Goal: Information Seeking & Learning: Find specific fact

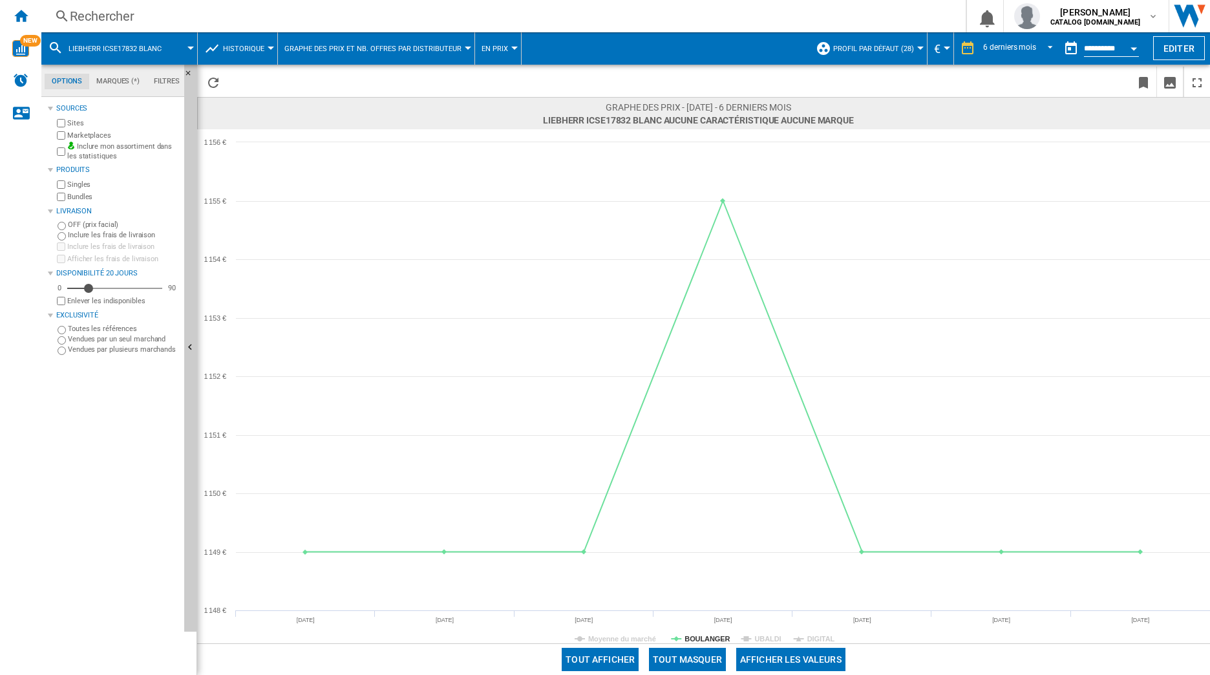
click at [98, 8] on div "Rechercher" at bounding box center [501, 16] width 862 height 18
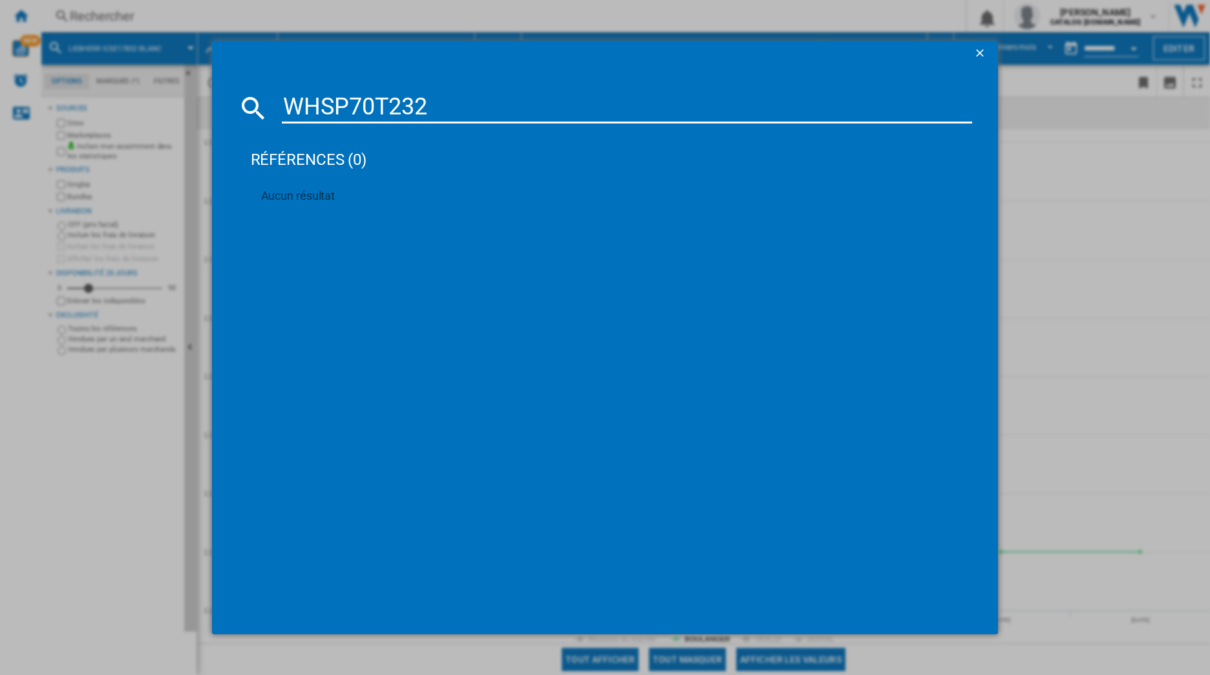
type input "WHSP70T23"
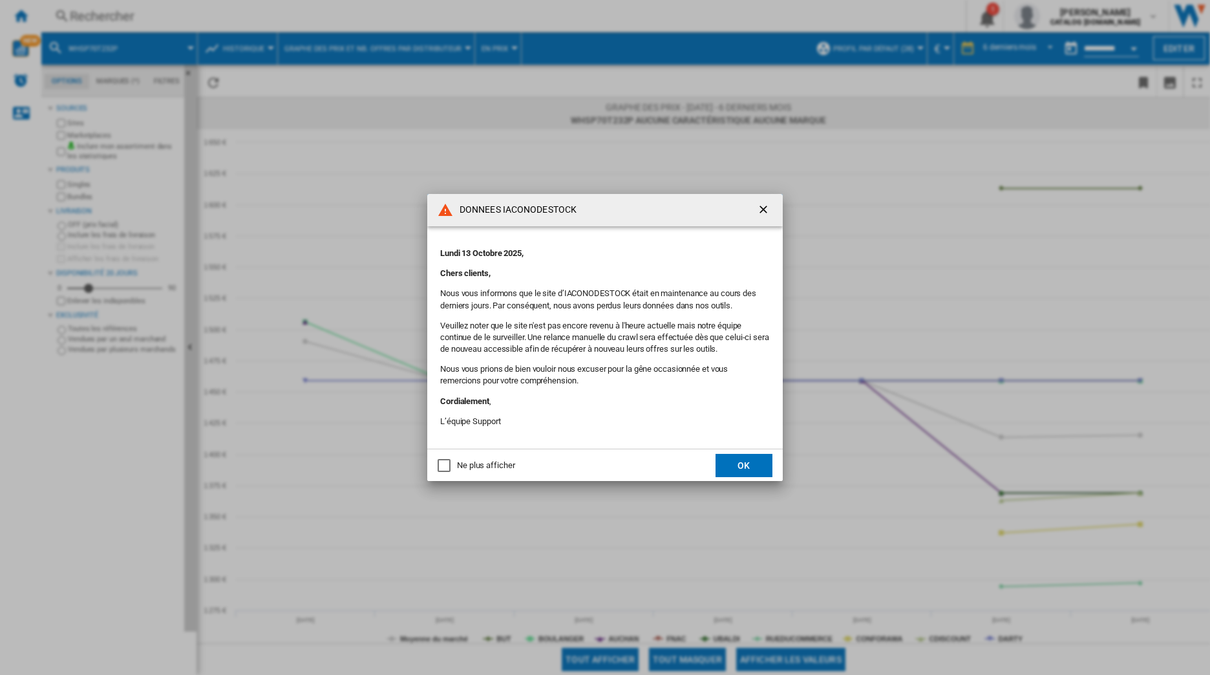
click at [741, 464] on button "OK" at bounding box center [744, 465] width 57 height 23
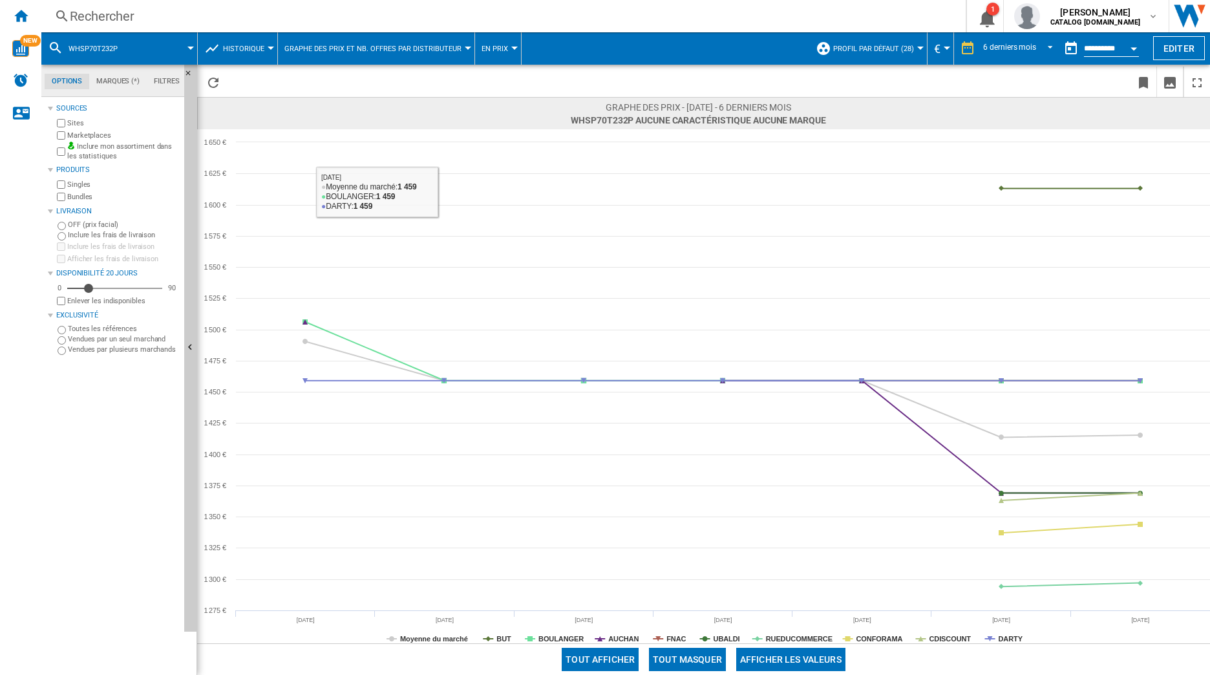
click at [193, 27] on div "Rechercher Rechercher 0 1 [PERSON_NAME] CATALOG [DOMAIN_NAME] CATALOG [DOMAIN_N…" at bounding box center [625, 16] width 1169 height 32
click at [106, 16] on div "Rechercher" at bounding box center [501, 16] width 862 height 18
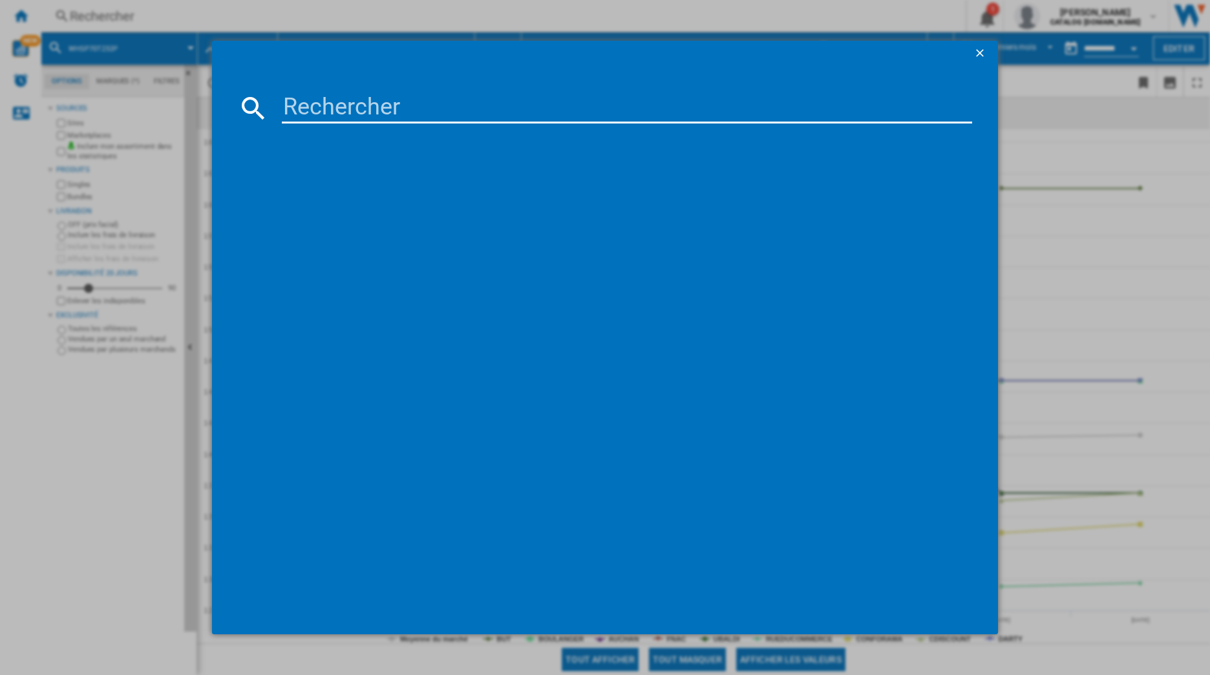
drag, startPoint x: 474, startPoint y: 131, endPoint x: 428, endPoint y: 112, distance: 49.6
click at [473, 131] on div at bounding box center [605, 369] width 735 height 479
click at [421, 112] on input at bounding box center [627, 107] width 691 height 31
paste input "WHSP70T232P"
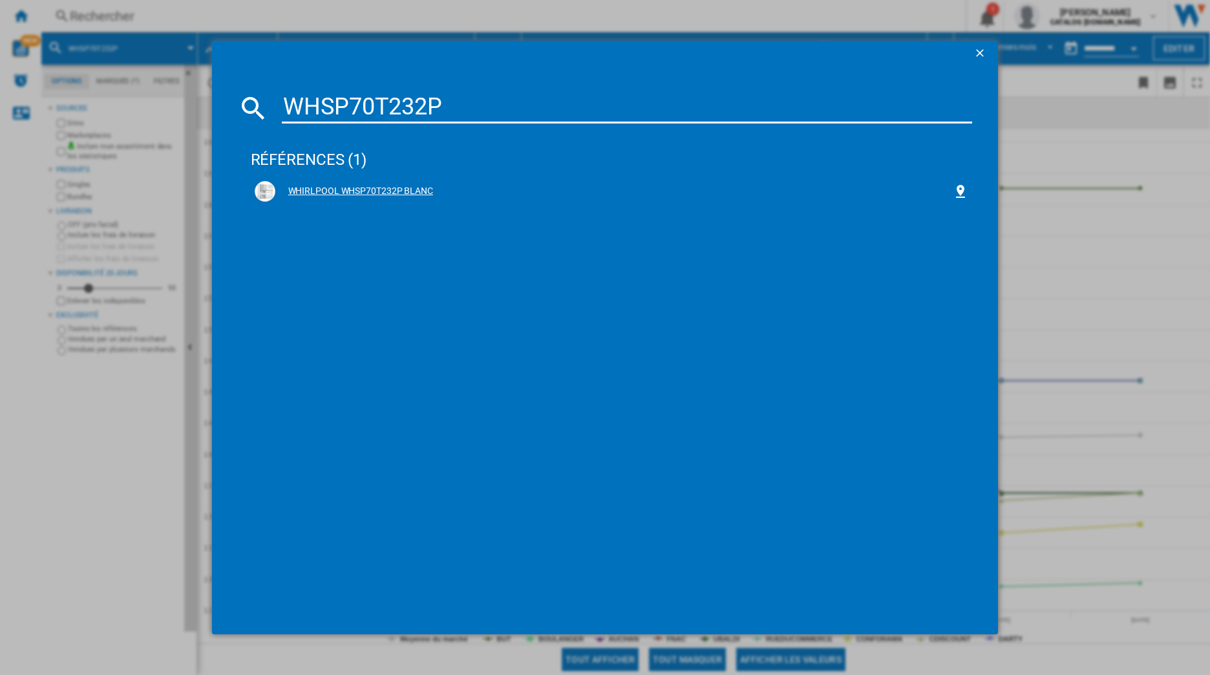
type input "WHSP70T232P"
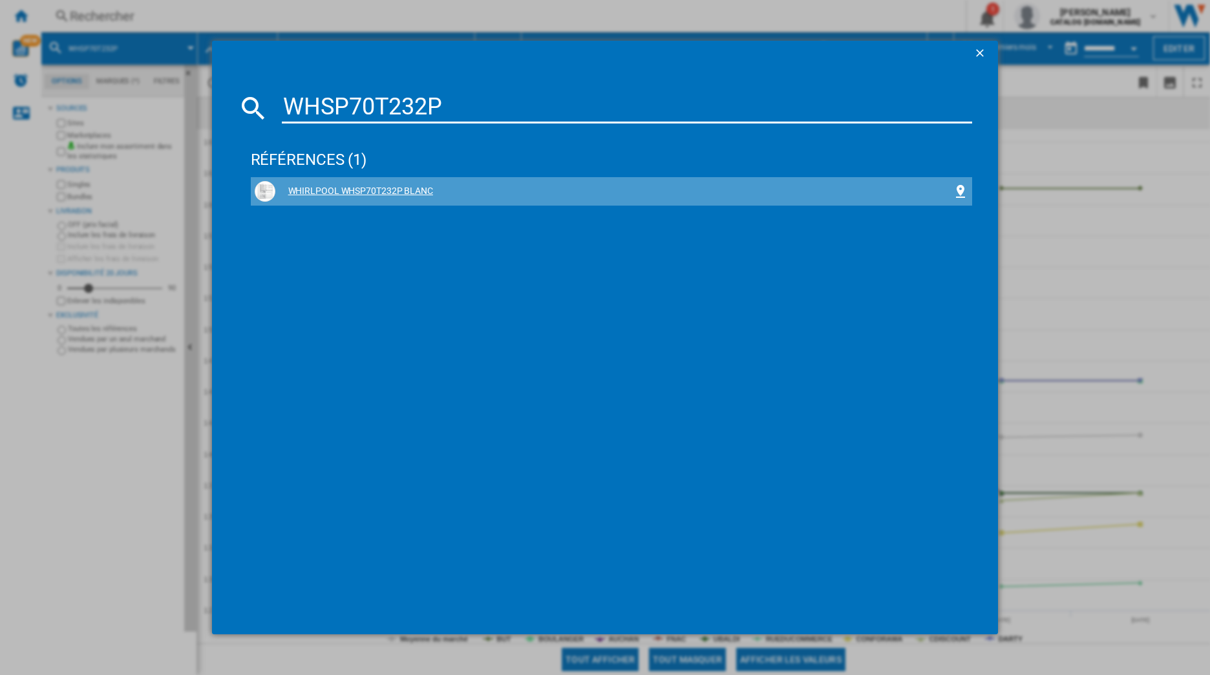
click at [361, 184] on div "WHIRLPOOL WHSP70T232P BLANC" at bounding box center [612, 191] width 714 height 21
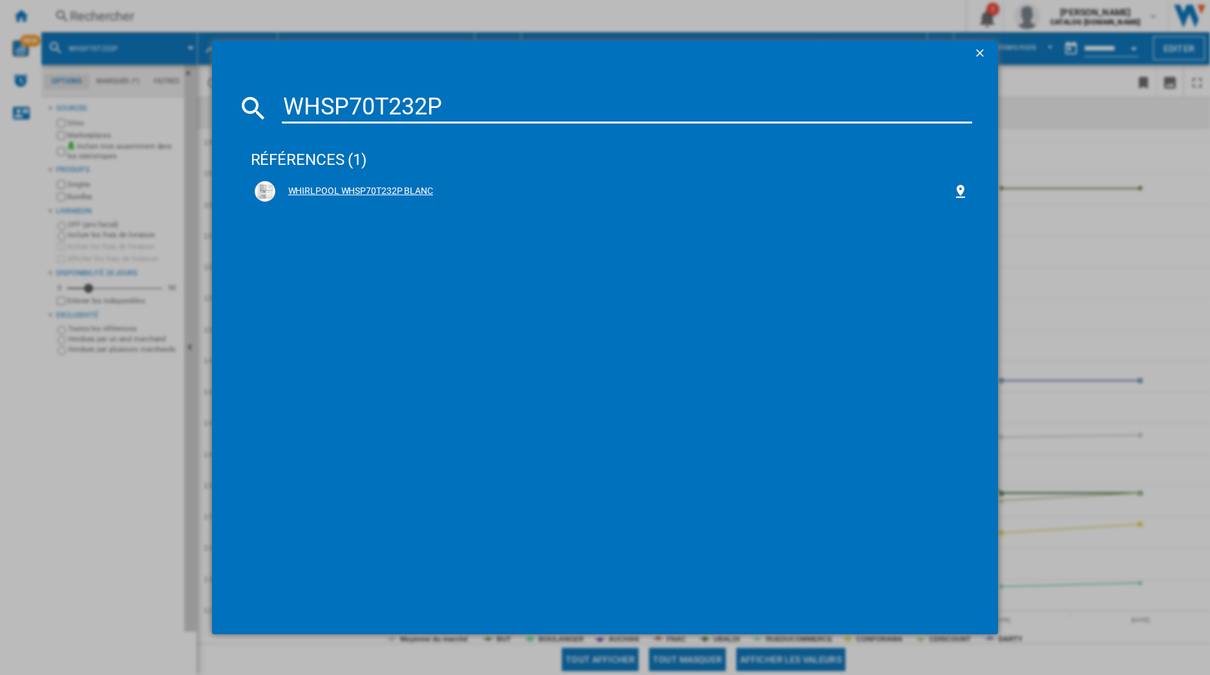
click at [368, 184] on div "WHIRLPOOL WHSP70T232P BLANC" at bounding box center [612, 191] width 714 height 21
click at [370, 190] on div "WHIRLPOOL WHSP70T232P BLANC" at bounding box center [614, 191] width 678 height 13
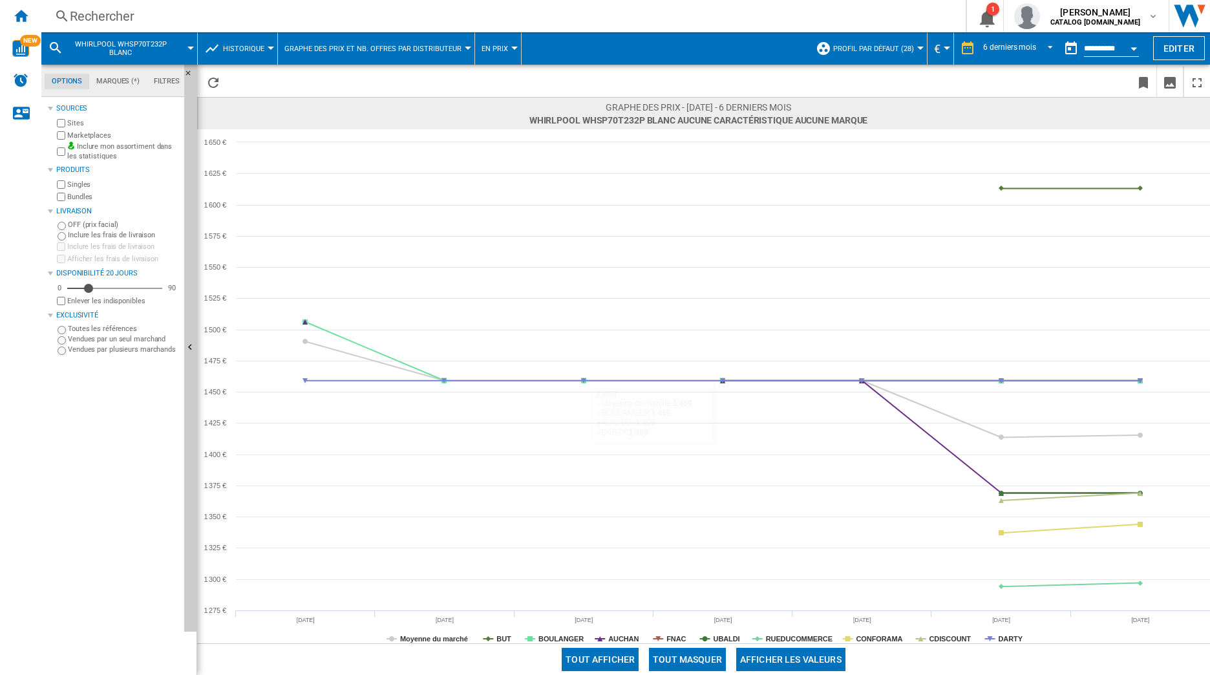
click at [709, 659] on button "Tout masquer" at bounding box center [687, 659] width 77 height 23
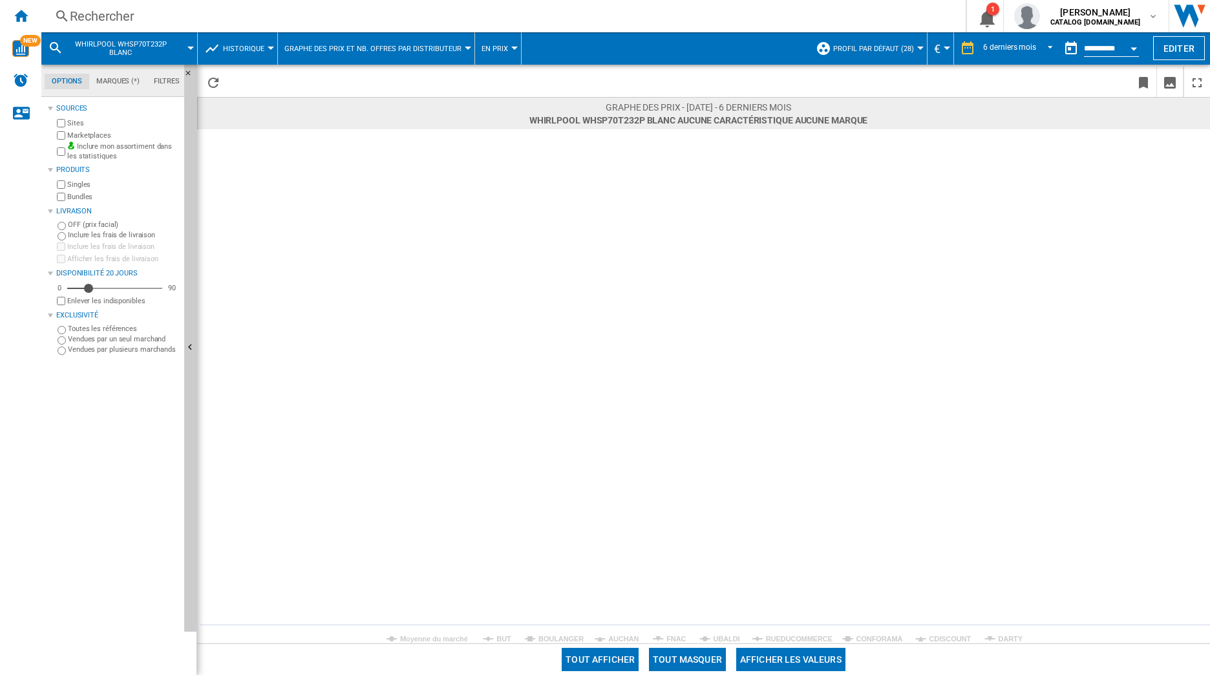
click at [101, 131] on label "Marketplaces" at bounding box center [123, 136] width 112 height 10
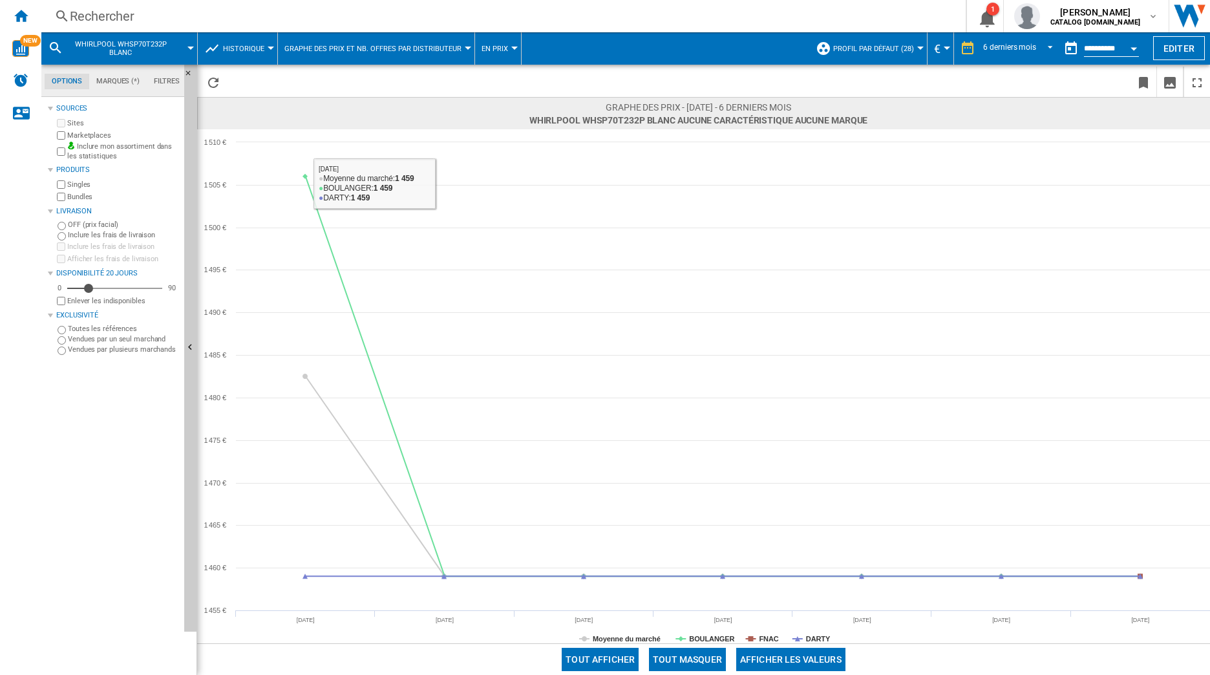
click at [180, 0] on div "Rechercher Rechercher 0 1 [PERSON_NAME] CATALOG [DOMAIN_NAME] CATALOG [DOMAIN_N…" at bounding box center [625, 16] width 1169 height 32
click at [125, 13] on div "Rechercher" at bounding box center [501, 16] width 862 height 18
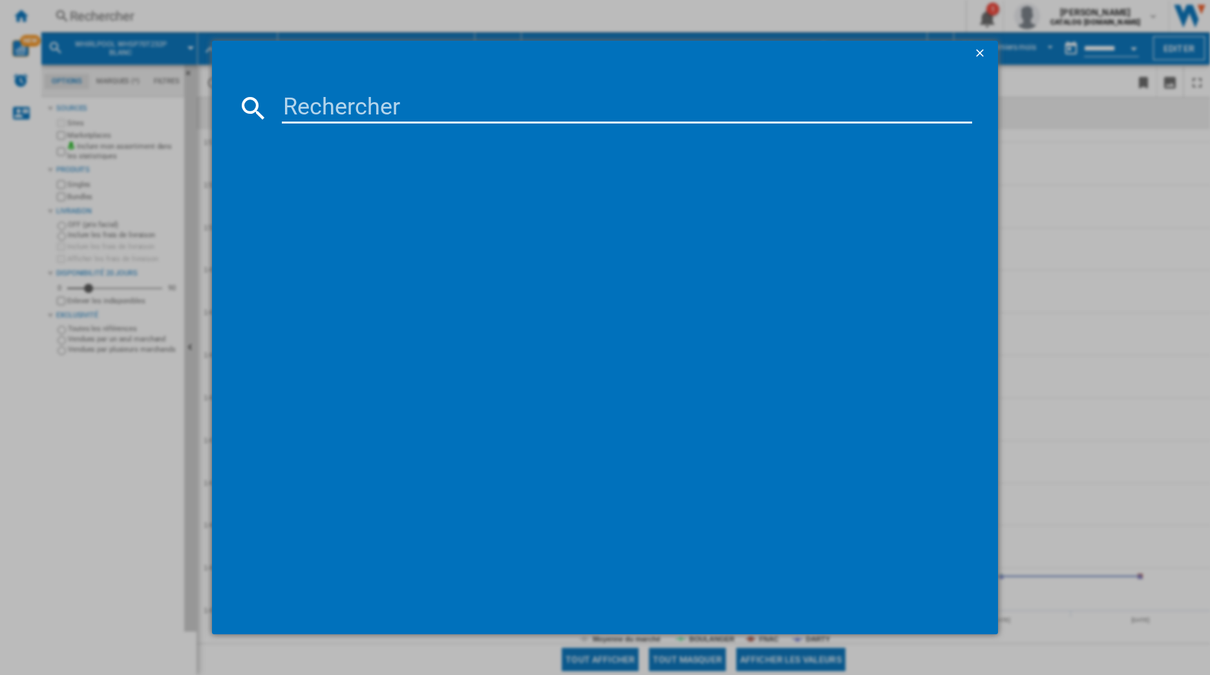
click at [445, 101] on input at bounding box center [627, 107] width 691 height 31
paste input "KB96NSDD0"
type input "KB96NSDD0"
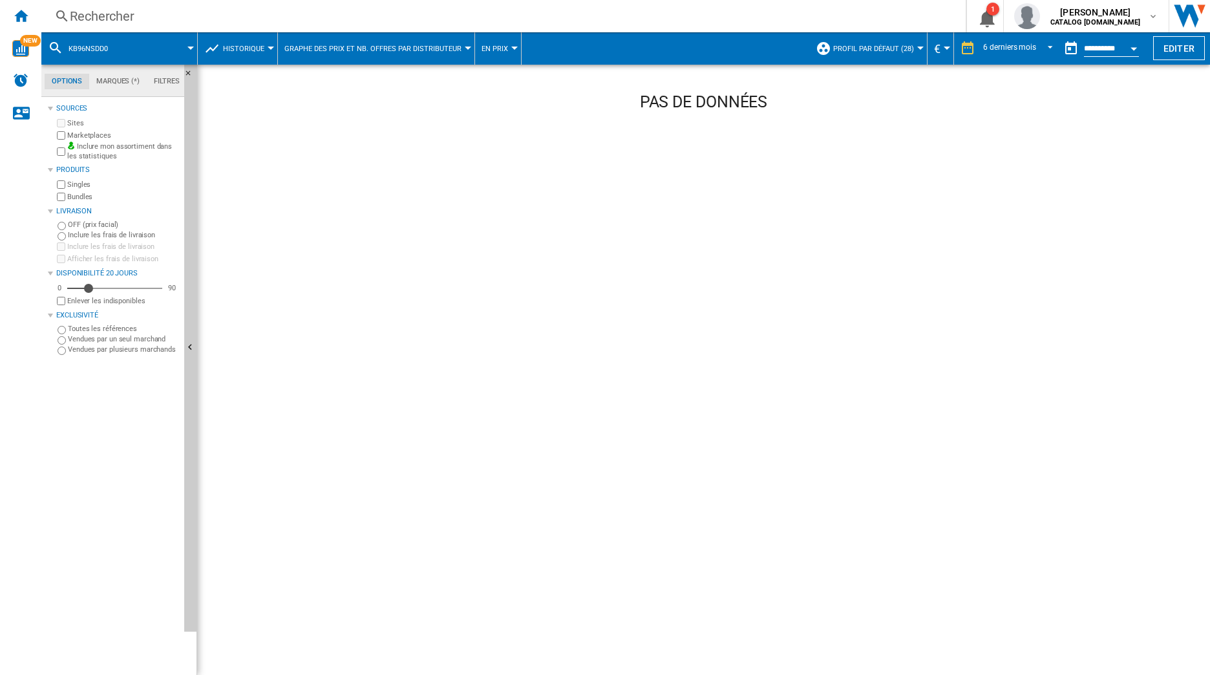
click at [157, 19] on div "Rechercher" at bounding box center [501, 16] width 862 height 18
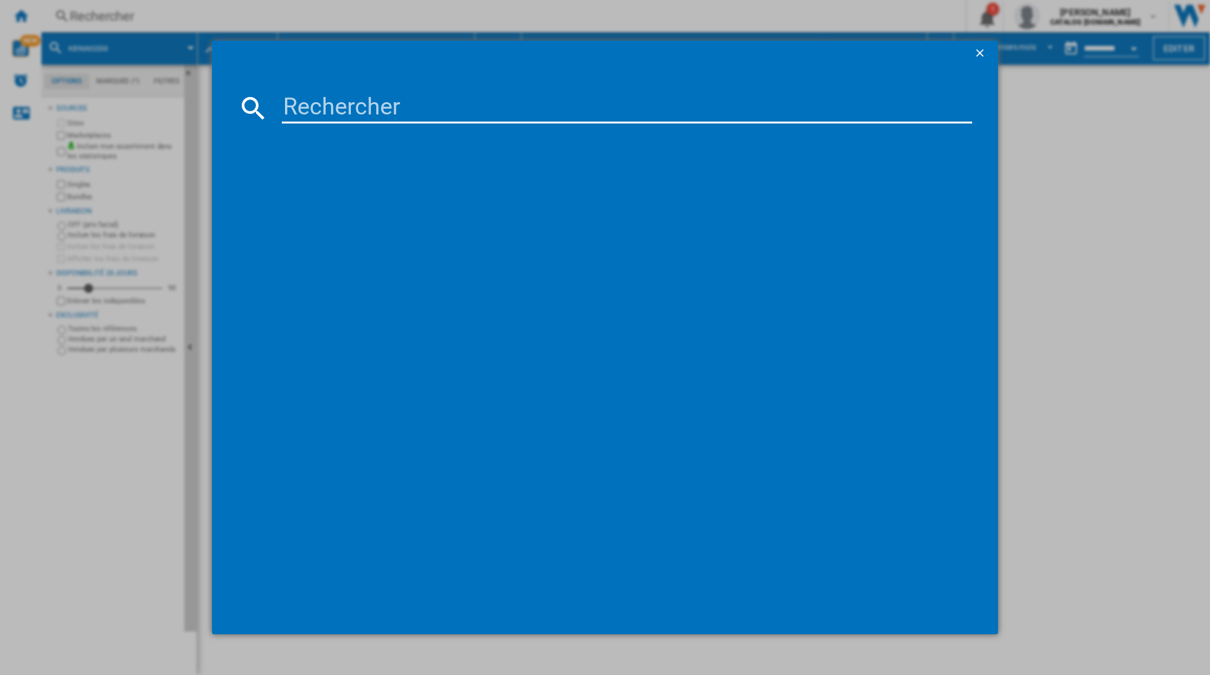
click at [368, 105] on input at bounding box center [627, 107] width 691 height 31
paste input "KB96NSDD0"
type input "KB96NS"
click at [978, 57] on ng-md-icon "getI18NText('BUTTONS.CLOSE_DIALOG')" at bounding box center [981, 55] width 16 height 16
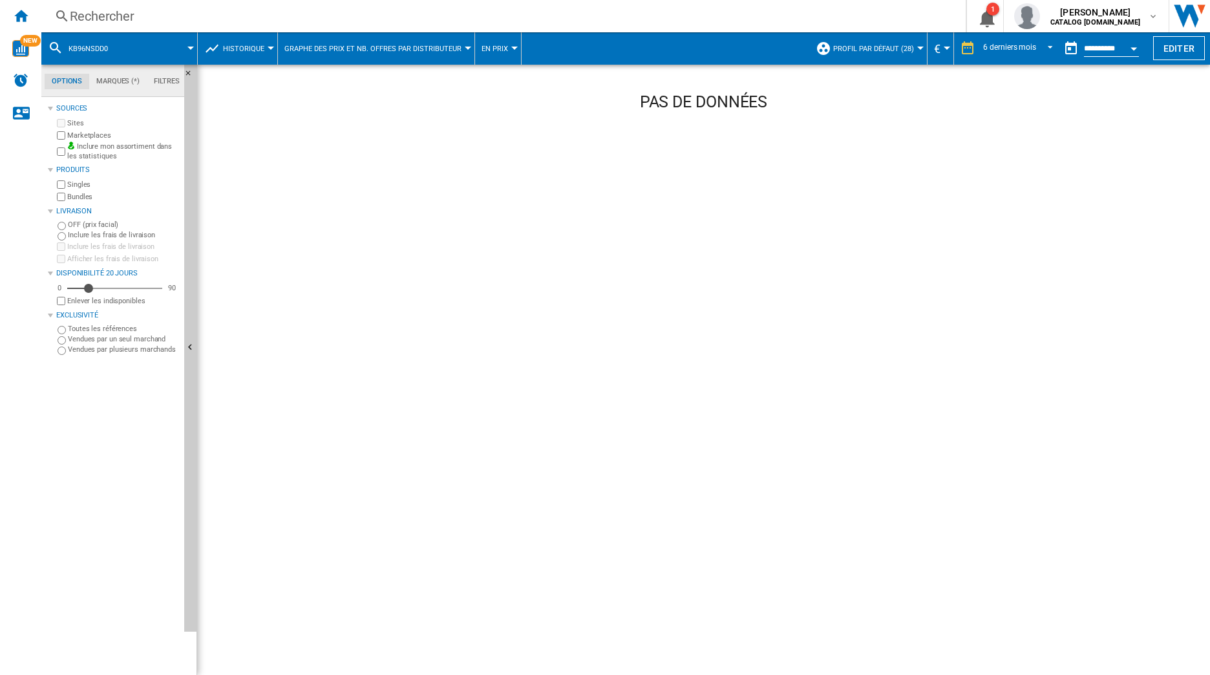
click at [443, 12] on div "Rechercher" at bounding box center [501, 16] width 862 height 18
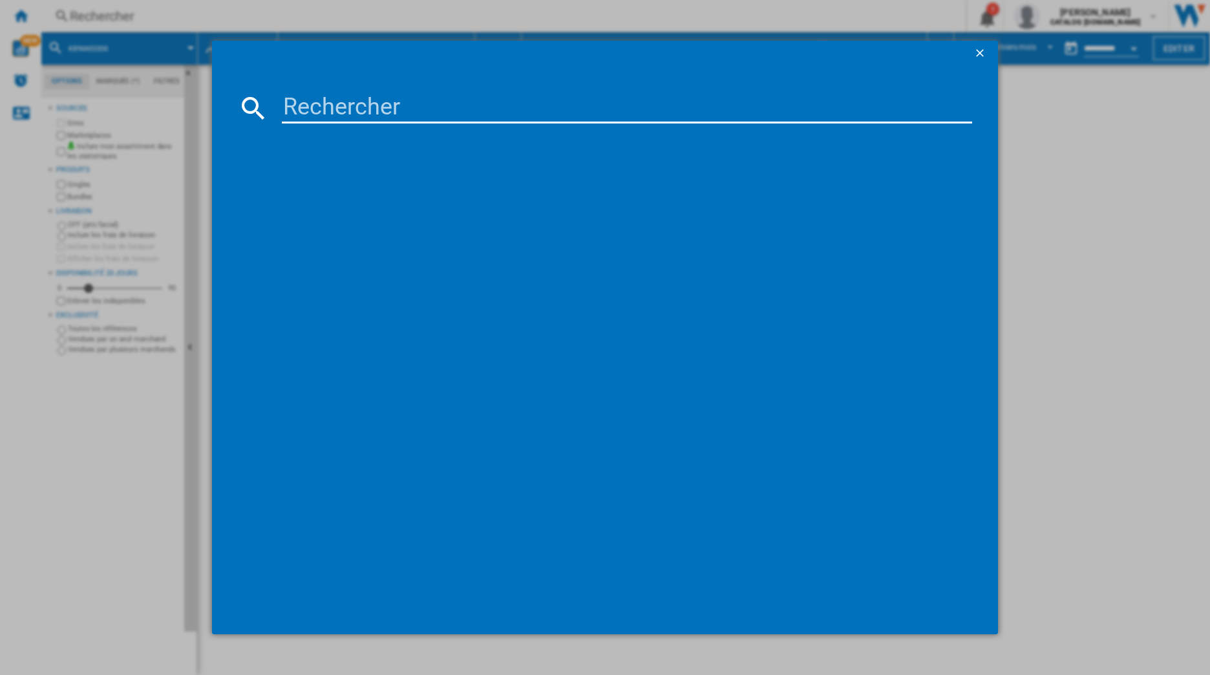
click at [410, 99] on input at bounding box center [627, 107] width 691 height 31
paste input "KI87VVFE1"
type input "KI87VVFE1"
click at [372, 193] on div "SIEMENS IQ300 KI87VVFE1 BLANC" at bounding box center [614, 191] width 678 height 13
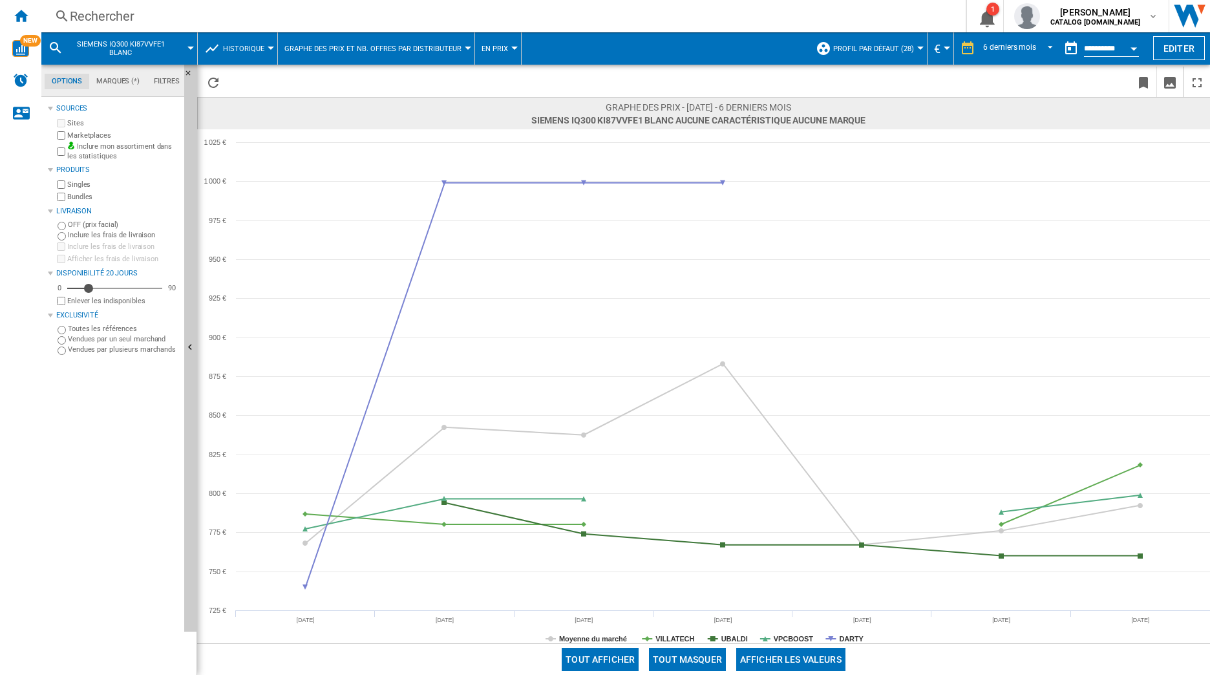
click at [705, 656] on button "Tout masquer" at bounding box center [687, 659] width 77 height 23
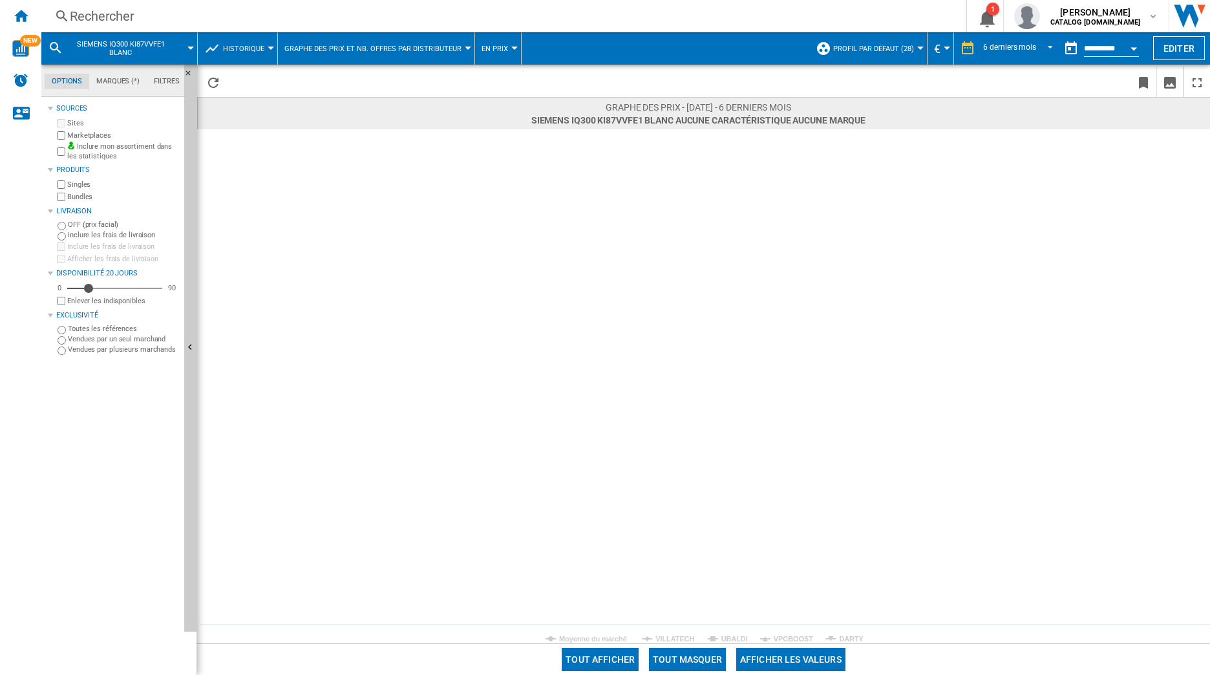
click at [838, 635] on rect at bounding box center [703, 386] width 1013 height 514
click at [849, 640] on tspan "DARTY" at bounding box center [851, 639] width 25 height 8
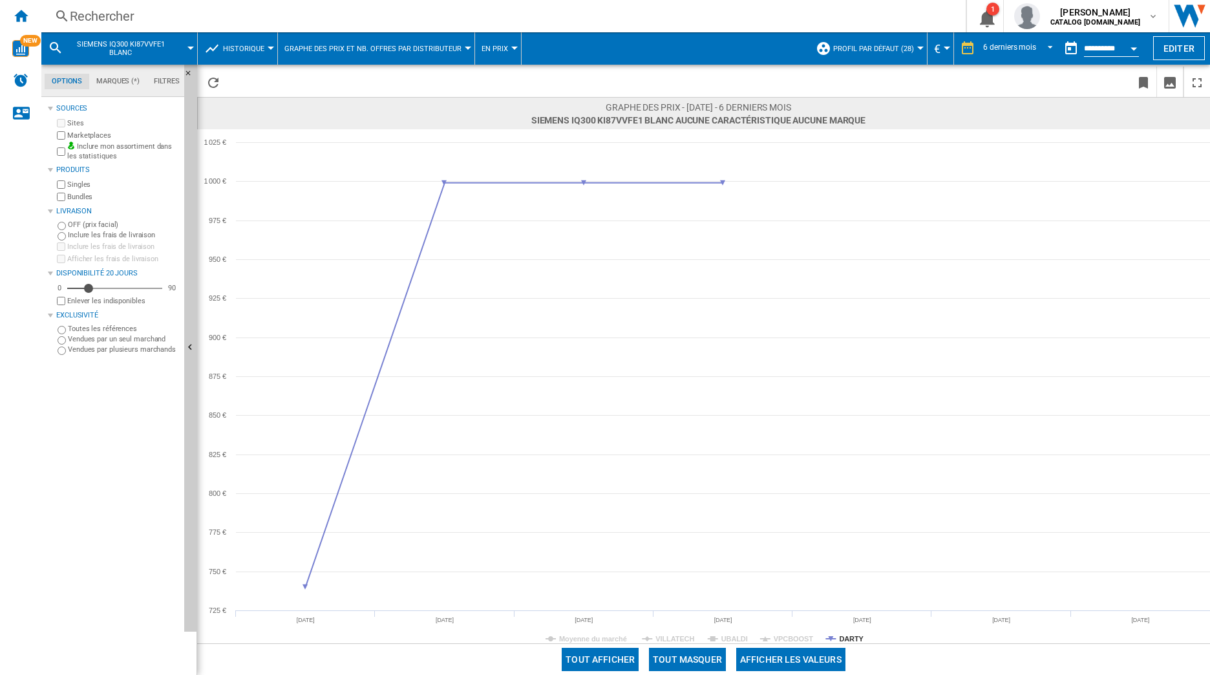
click at [242, 6] on div "Rechercher Rechercher 0 1 [PERSON_NAME] CATALOG [DOMAIN_NAME] CATALOG [DOMAIN_N…" at bounding box center [625, 16] width 1169 height 32
click at [181, 9] on div "Rechercher" at bounding box center [501, 16] width 862 height 18
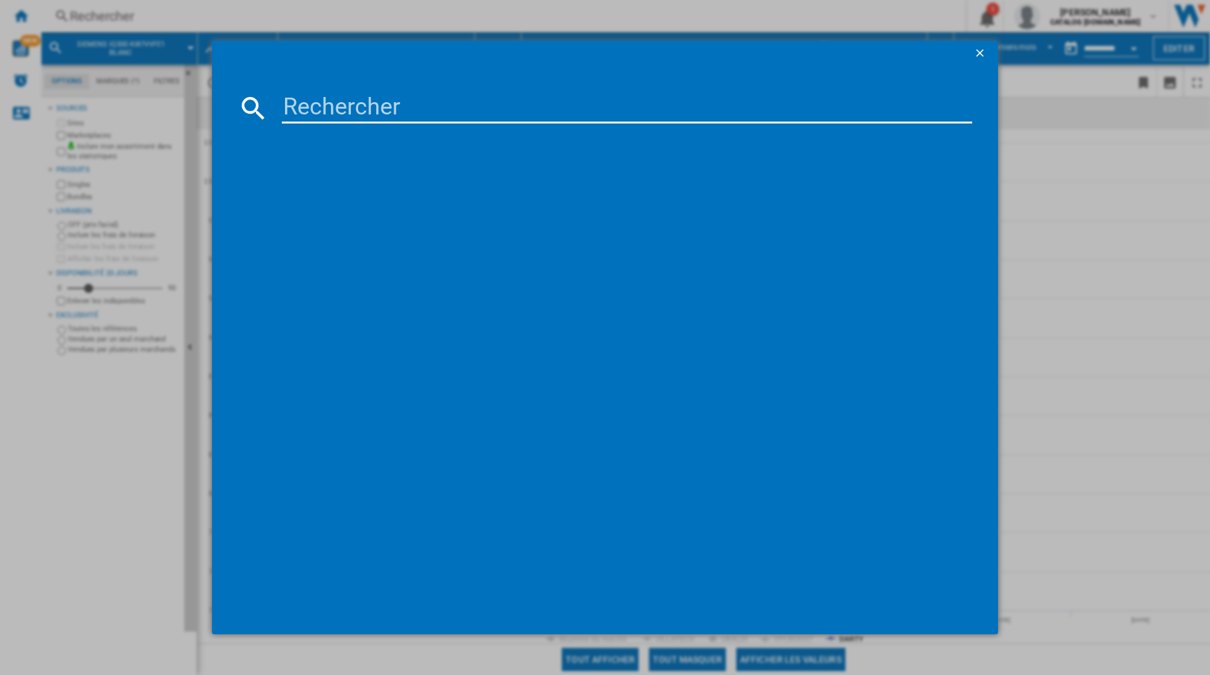
click at [312, 100] on input at bounding box center [627, 107] width 691 height 31
type input "v"
click at [423, 100] on input "v" at bounding box center [627, 107] width 691 height 31
paste input "KI96NNSE0"
type input "KI96NNSE0"
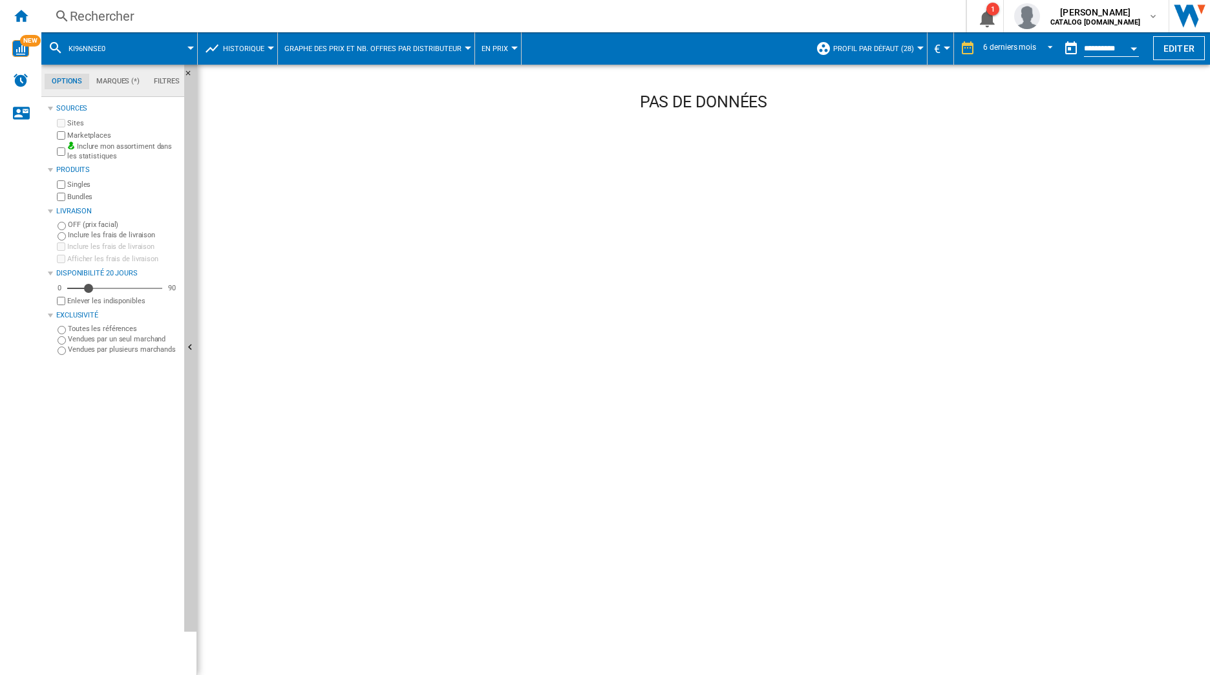
click at [169, 22] on div "Rechercher" at bounding box center [501, 16] width 862 height 18
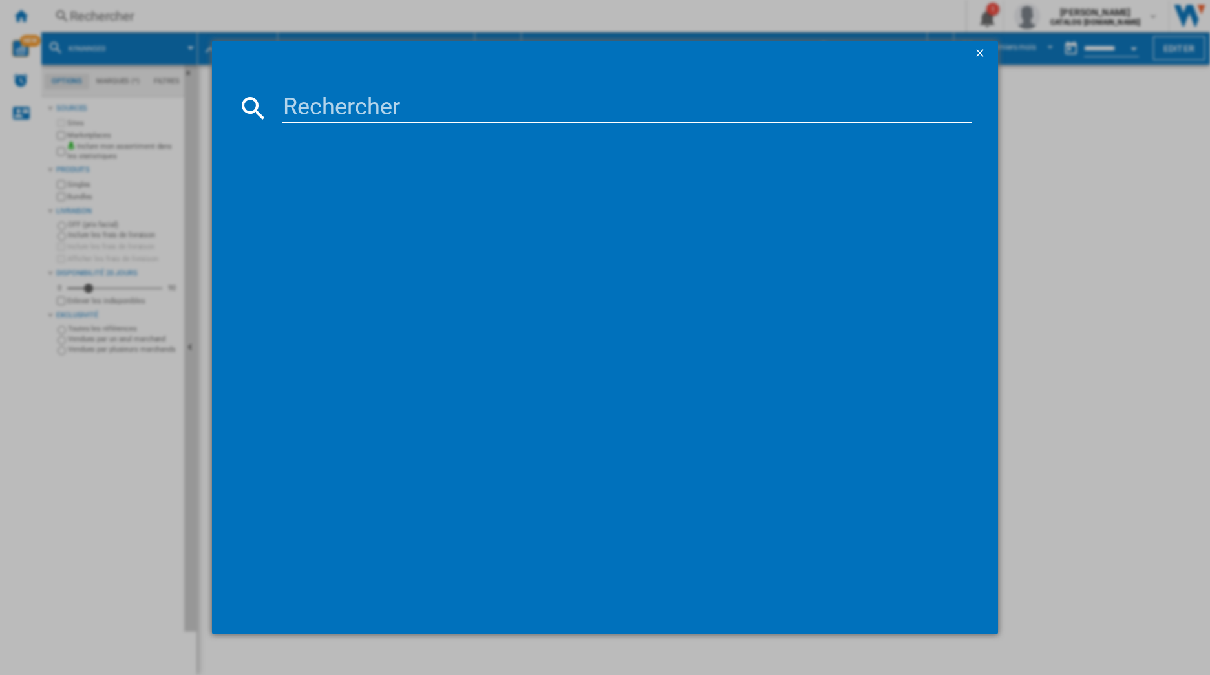
click at [417, 116] on input at bounding box center [627, 107] width 691 height 31
paste input "KI96NNSE0"
type input "KI96NNSE0"
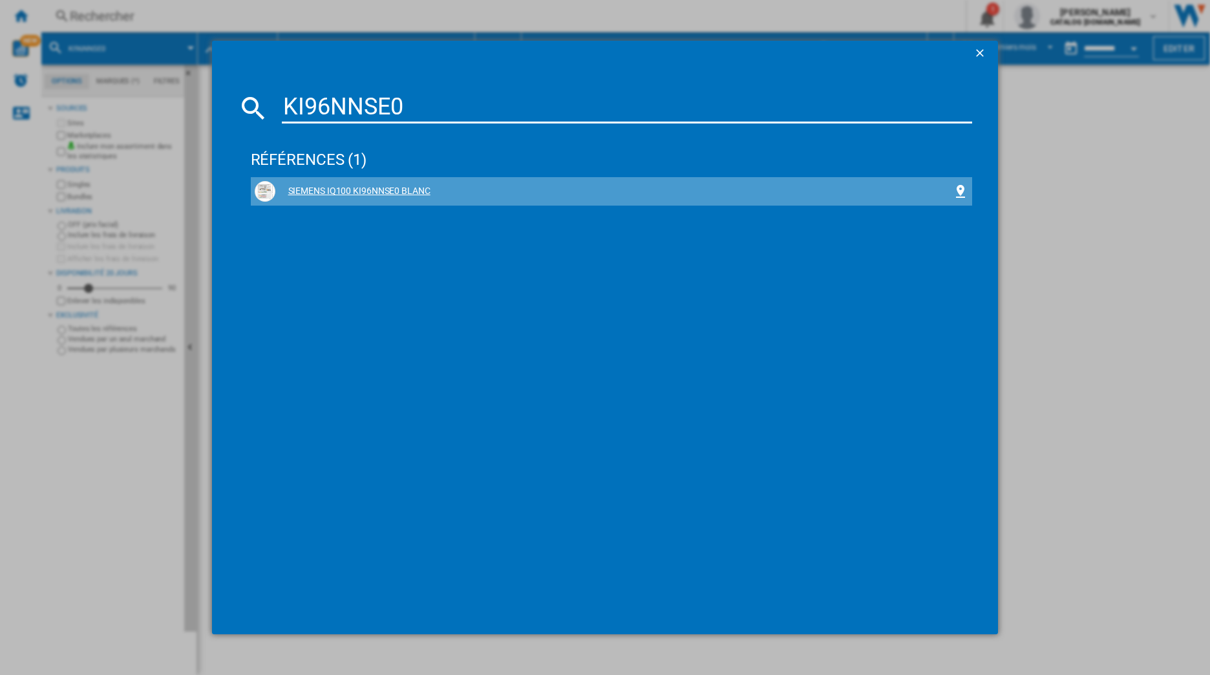
click at [356, 193] on div "SIEMENS IQ100 KI96NNSE0 BLANC" at bounding box center [614, 191] width 678 height 13
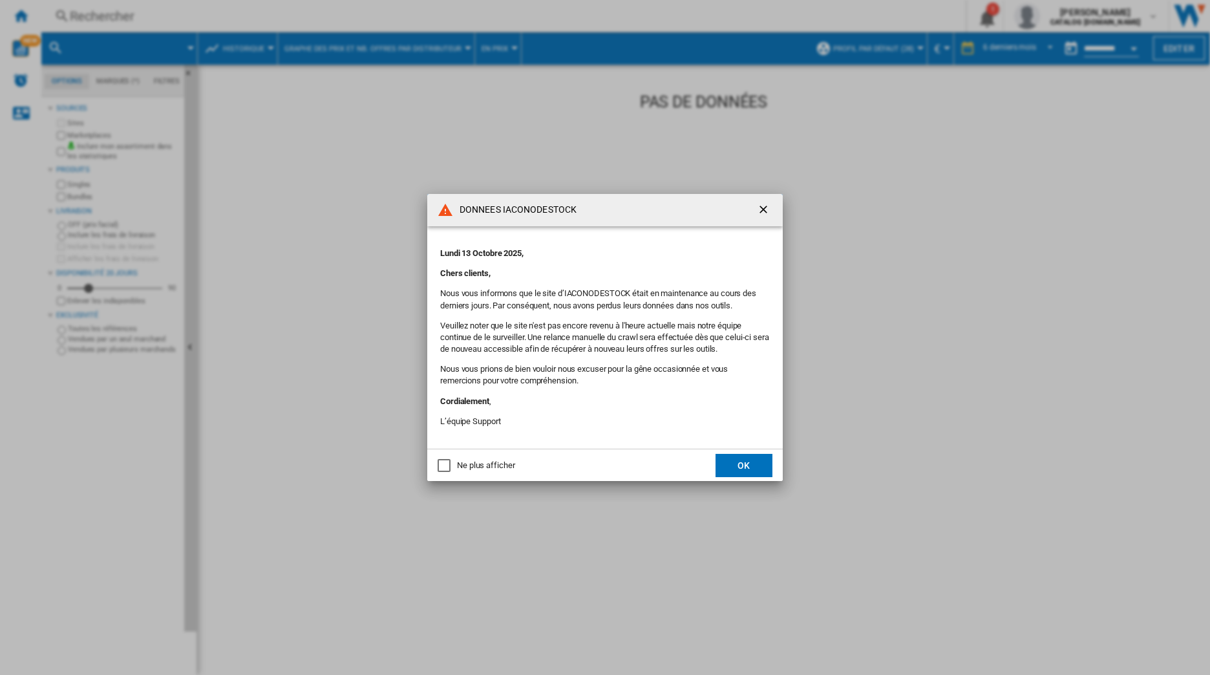
drag, startPoint x: 760, startPoint y: 440, endPoint x: 756, endPoint y: 467, distance: 26.9
click at [760, 441] on md-content "Lundi 13 Octobre 2025, Chers clients, Nous vous informons que le site d’IACONOD…" at bounding box center [605, 337] width 356 height 222
click at [756, 467] on button "OK" at bounding box center [744, 465] width 57 height 23
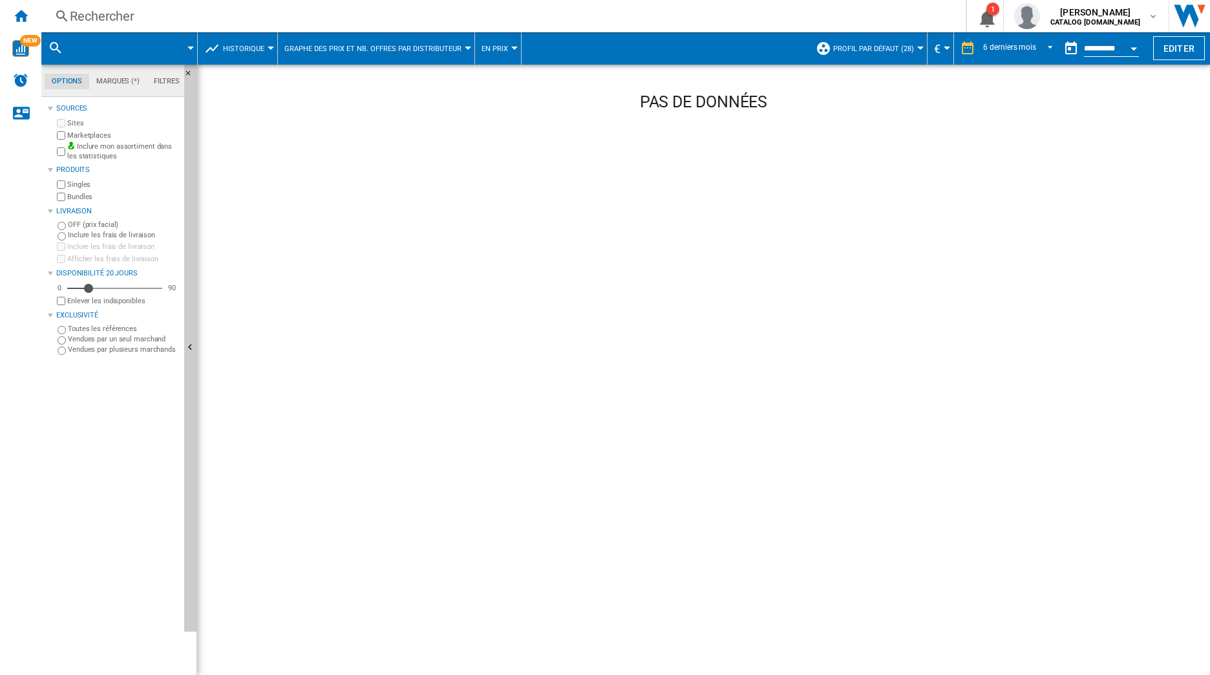
click at [119, 16] on div "Rechercher" at bounding box center [501, 16] width 862 height 18
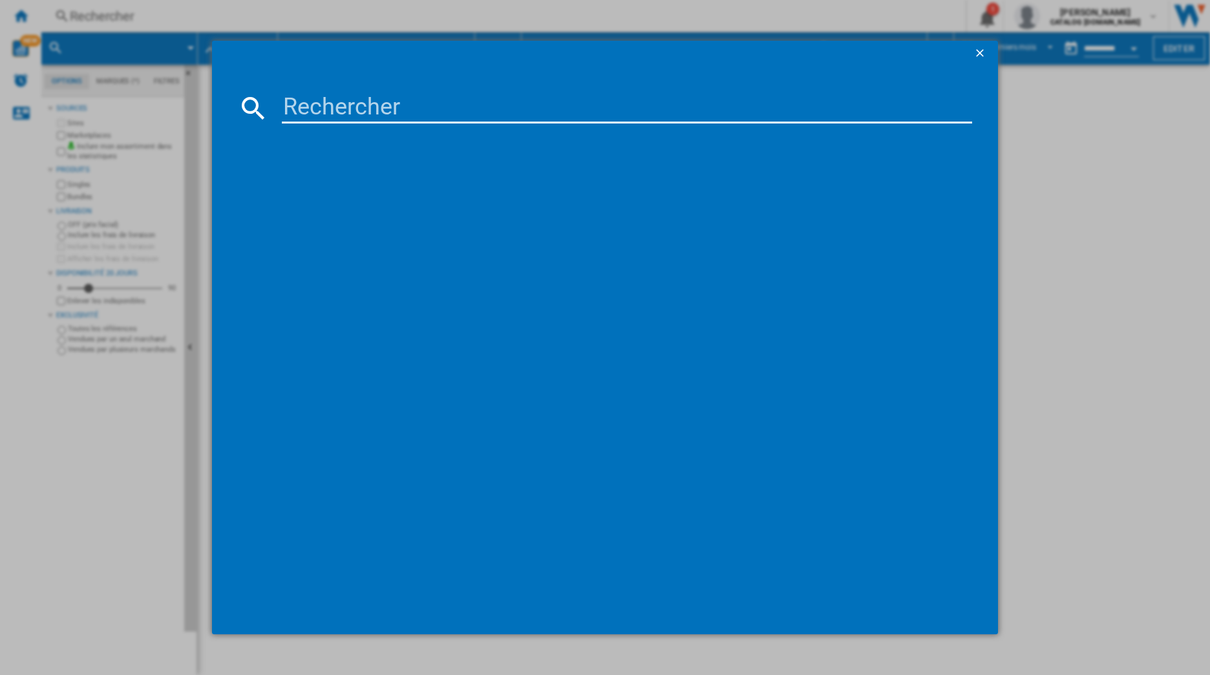
click at [441, 105] on input at bounding box center [627, 107] width 691 height 31
paste input "KI96NNSE0"
type input "KI96NNSE0"
click at [348, 184] on div "SIEMENS IQ100 KI96NNSE0 BLANC" at bounding box center [612, 191] width 714 height 21
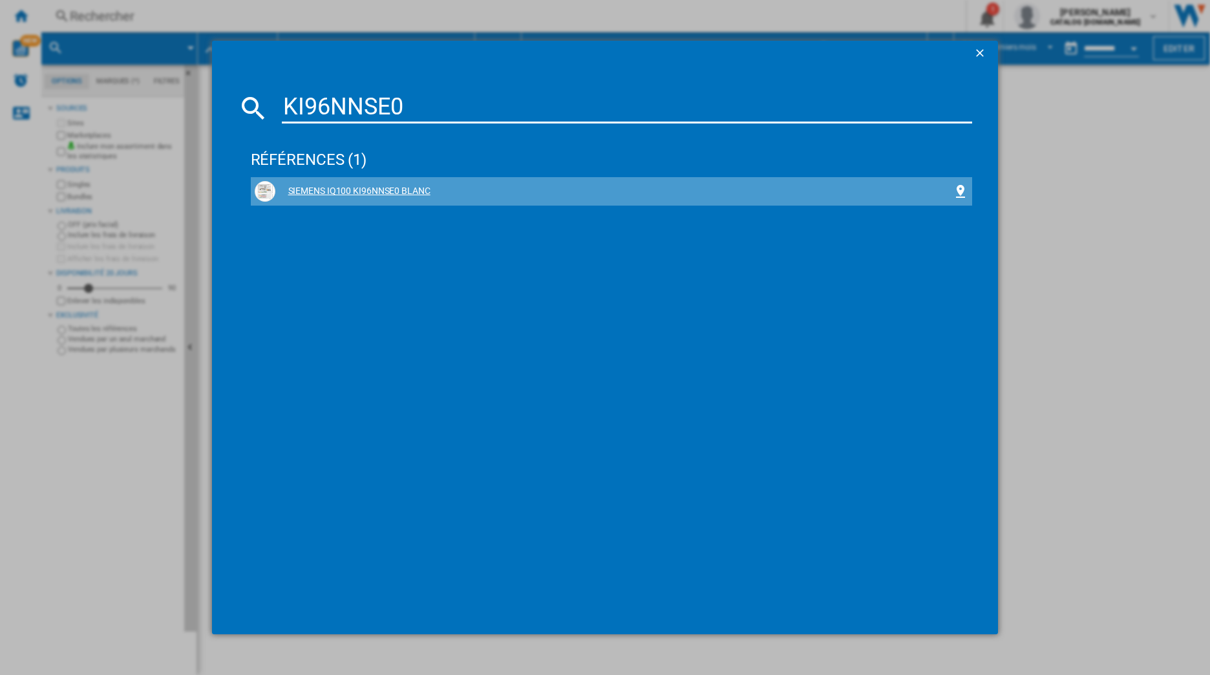
click at [392, 189] on div "SIEMENS IQ100 KI96NNSE0 BLANC" at bounding box center [614, 191] width 678 height 13
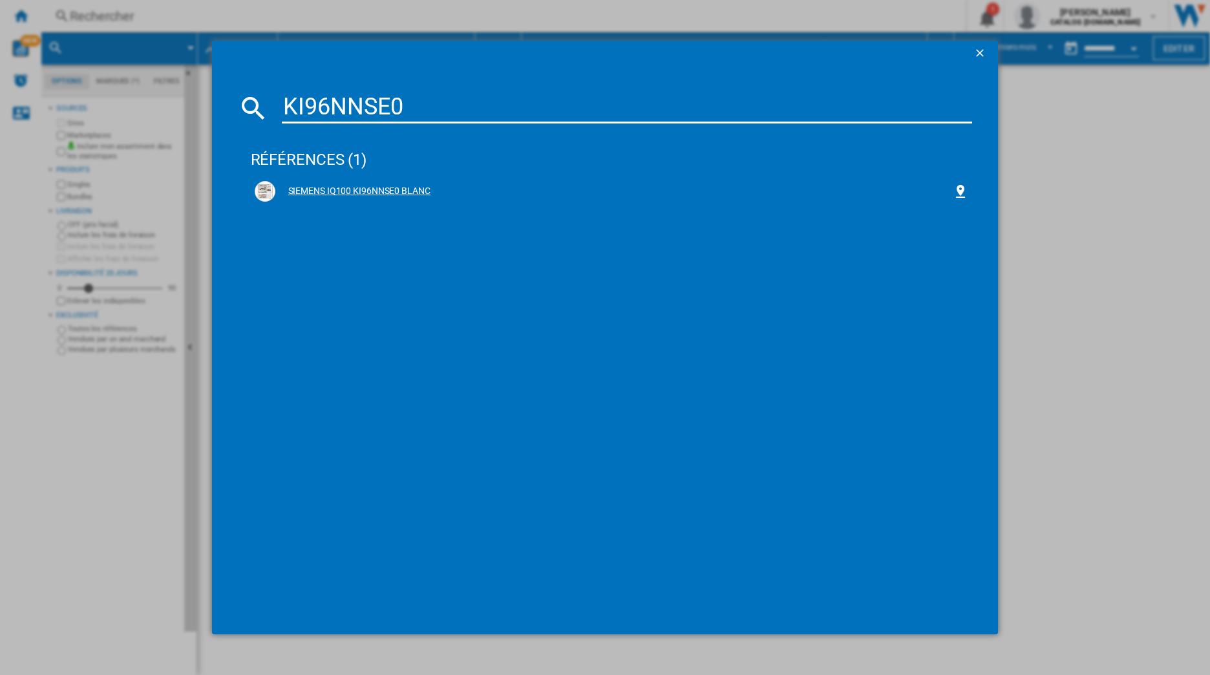
click at [304, 195] on div "SIEMENS IQ100 KI96NNSE0 BLANC" at bounding box center [614, 191] width 678 height 13
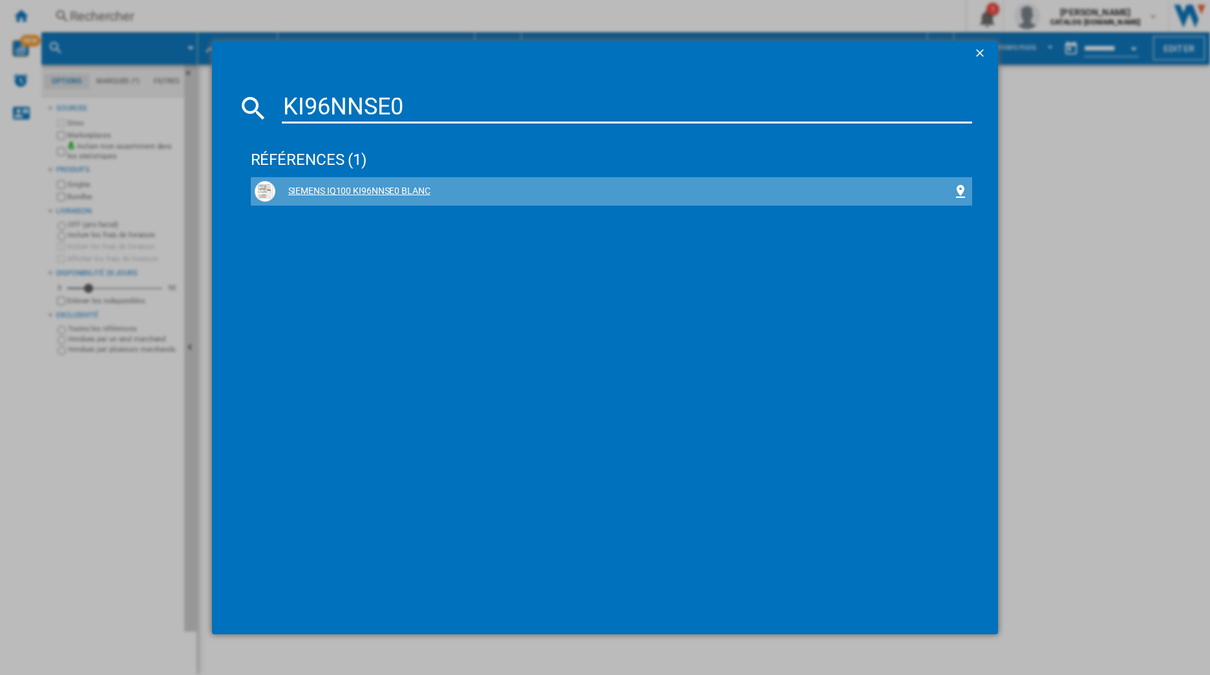
click at [274, 195] on div at bounding box center [265, 191] width 21 height 21
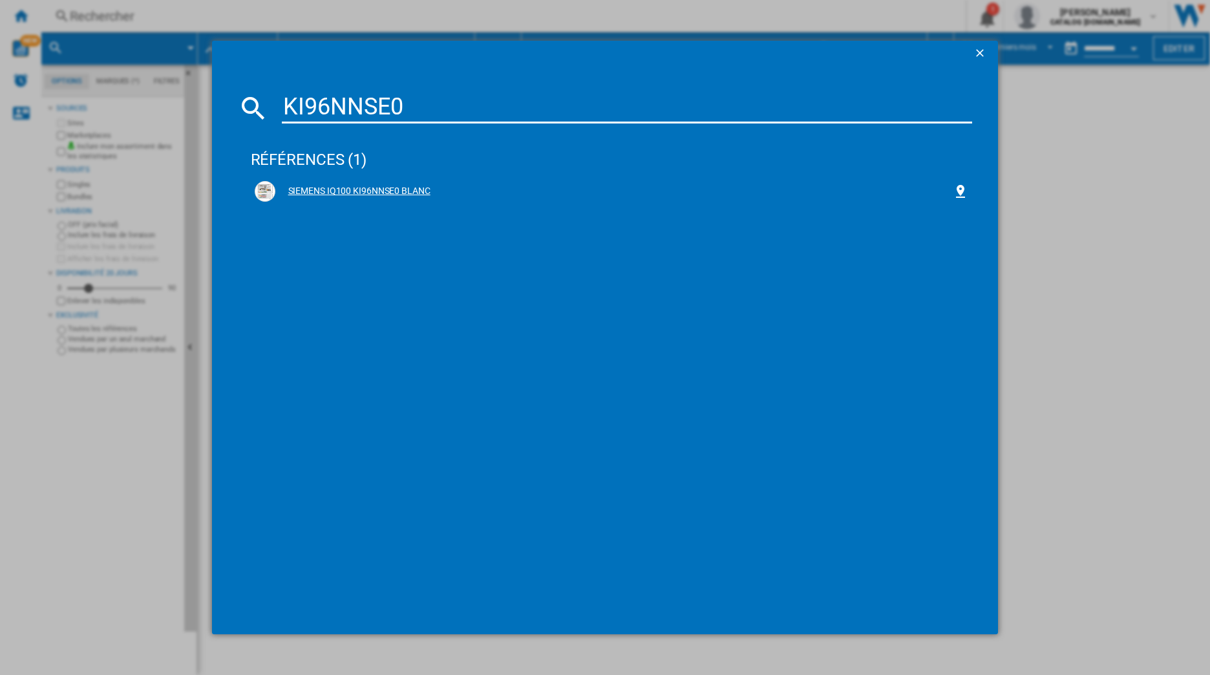
click at [305, 191] on div "SIEMENS IQ100 KI96NNSE0 BLANC" at bounding box center [614, 191] width 678 height 13
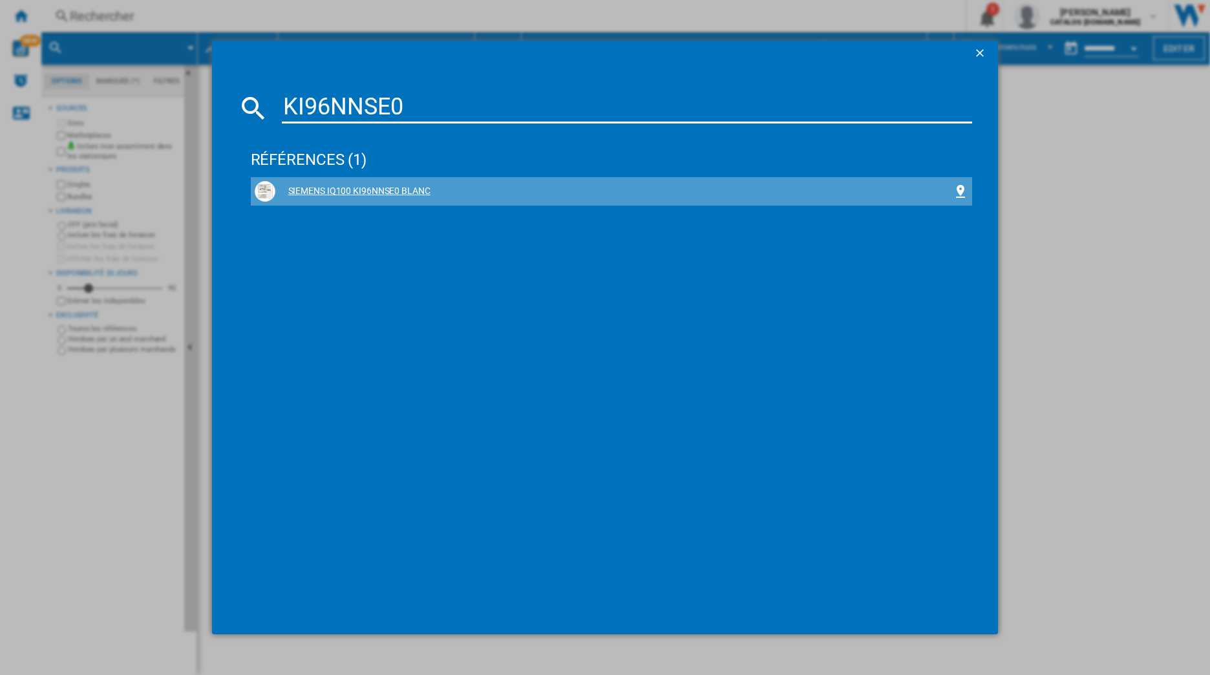
drag, startPoint x: 321, startPoint y: 180, endPoint x: 333, endPoint y: 180, distance: 12.3
click at [321, 180] on div "SIEMENS IQ100 KI96NNSE0 BLANC" at bounding box center [612, 191] width 722 height 28
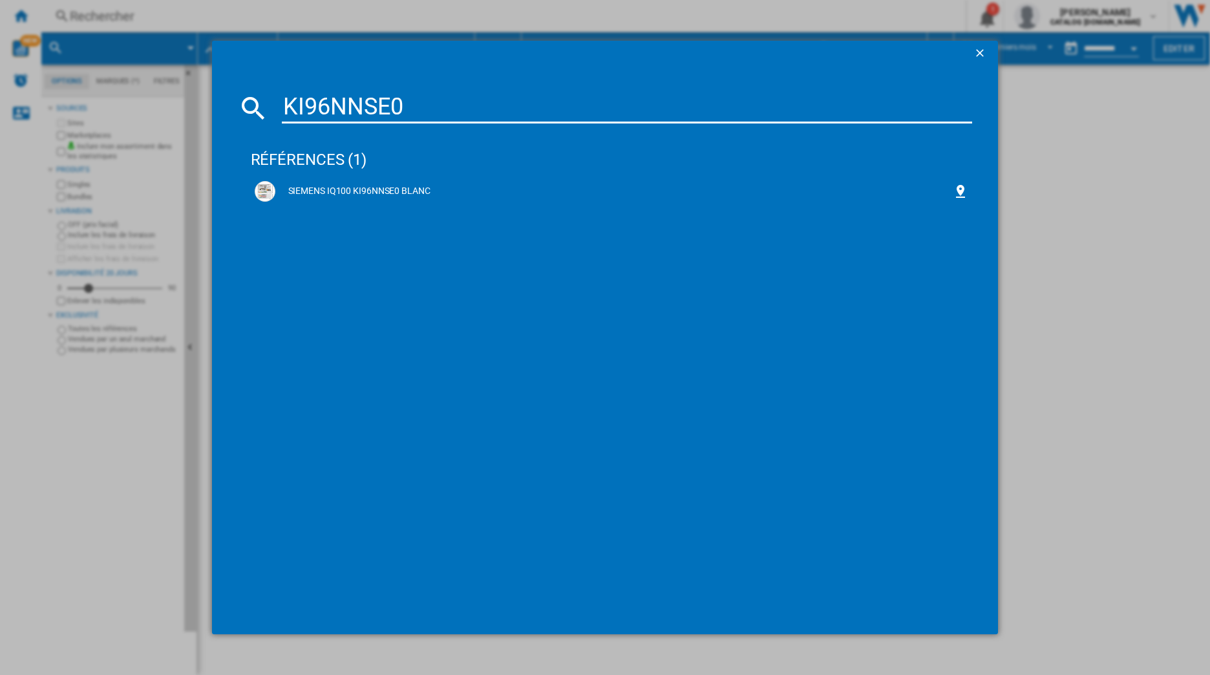
click at [977, 58] on ng-md-icon "getI18NText('BUTTONS.CLOSE_DIALOG')" at bounding box center [981, 55] width 16 height 16
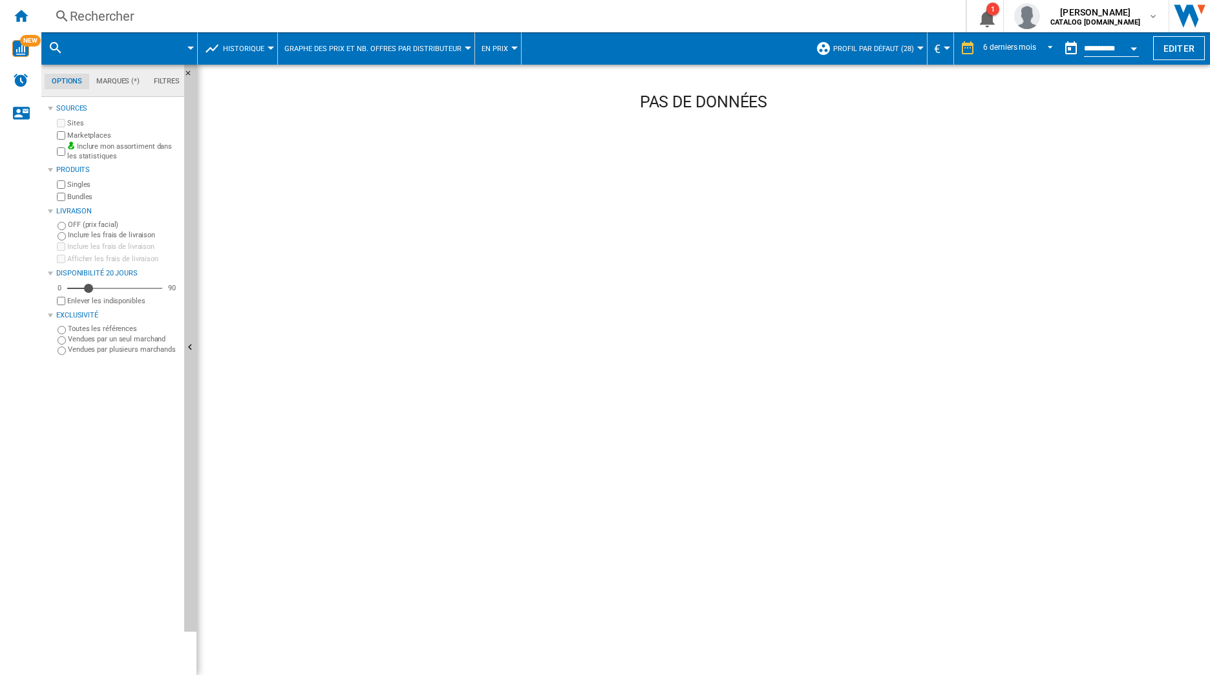
click at [296, 6] on div "Rechercher Rechercher 0 1 [PERSON_NAME] CATALOG [DOMAIN_NAME] CATALOG [DOMAIN_N…" at bounding box center [625, 16] width 1169 height 32
click at [118, 9] on div "Rechercher" at bounding box center [501, 16] width 862 height 18
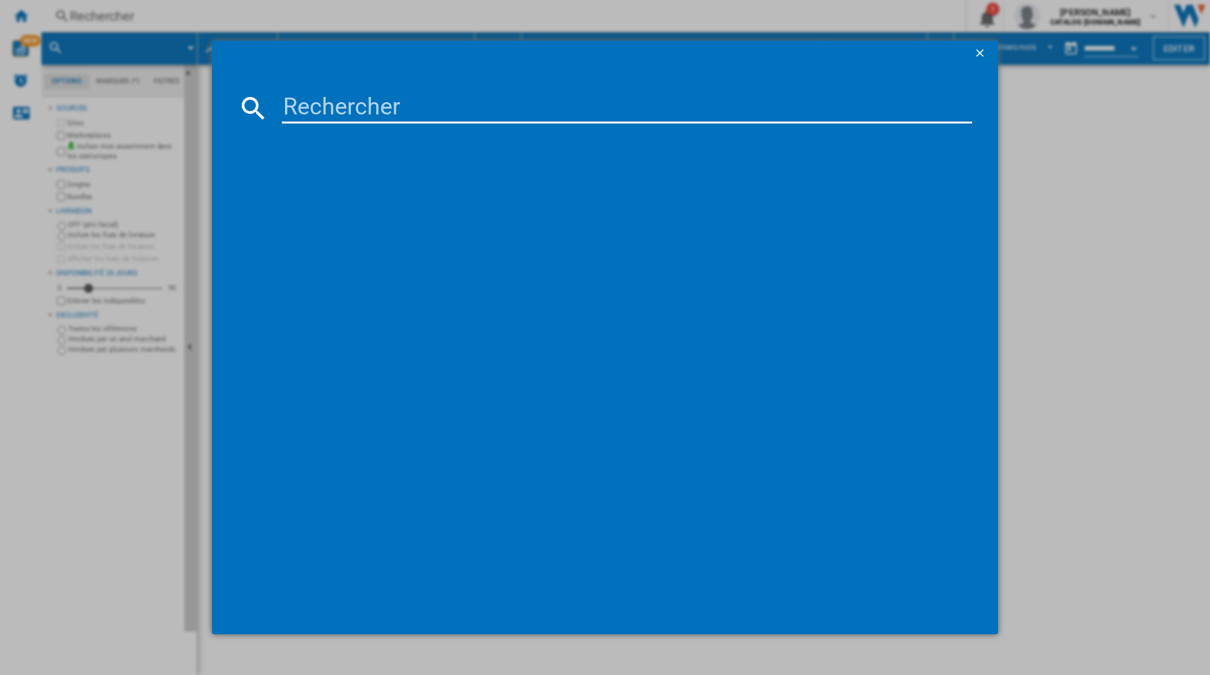
click at [368, 98] on input at bounding box center [627, 107] width 691 height 31
paste input "ICNSE 5103"
type input "ICNSE 5103"
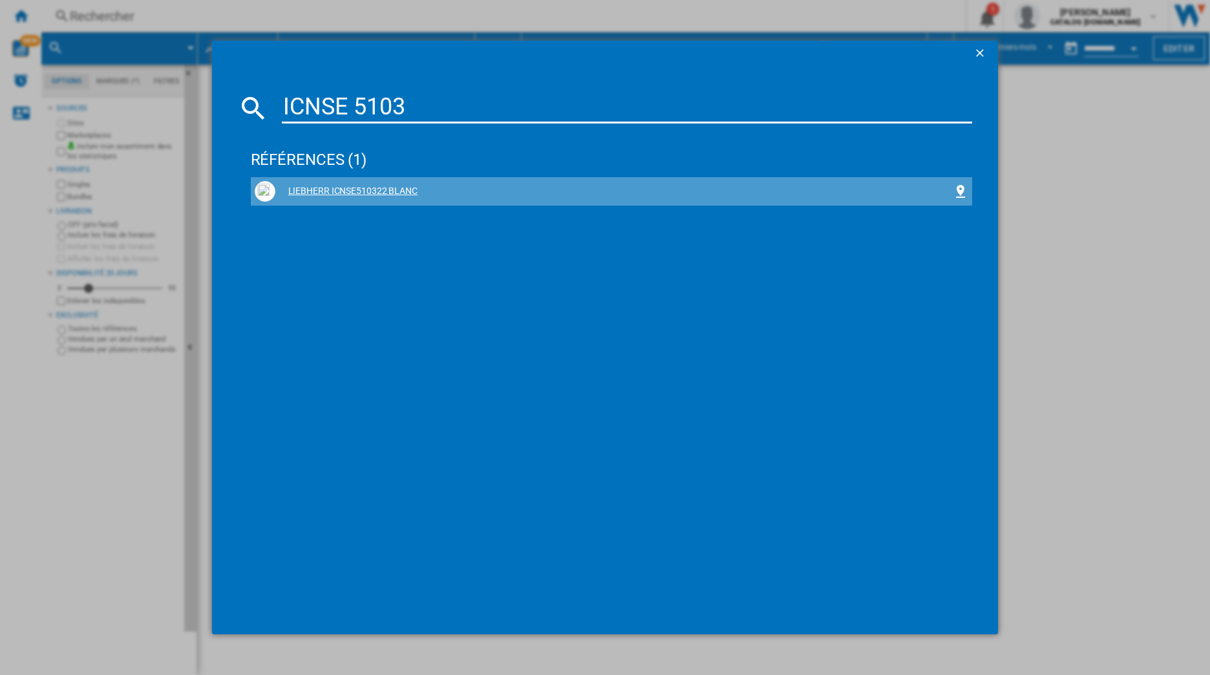
click at [352, 187] on div "LIEBHERR ICNSE510322 BLANC" at bounding box center [614, 191] width 678 height 13
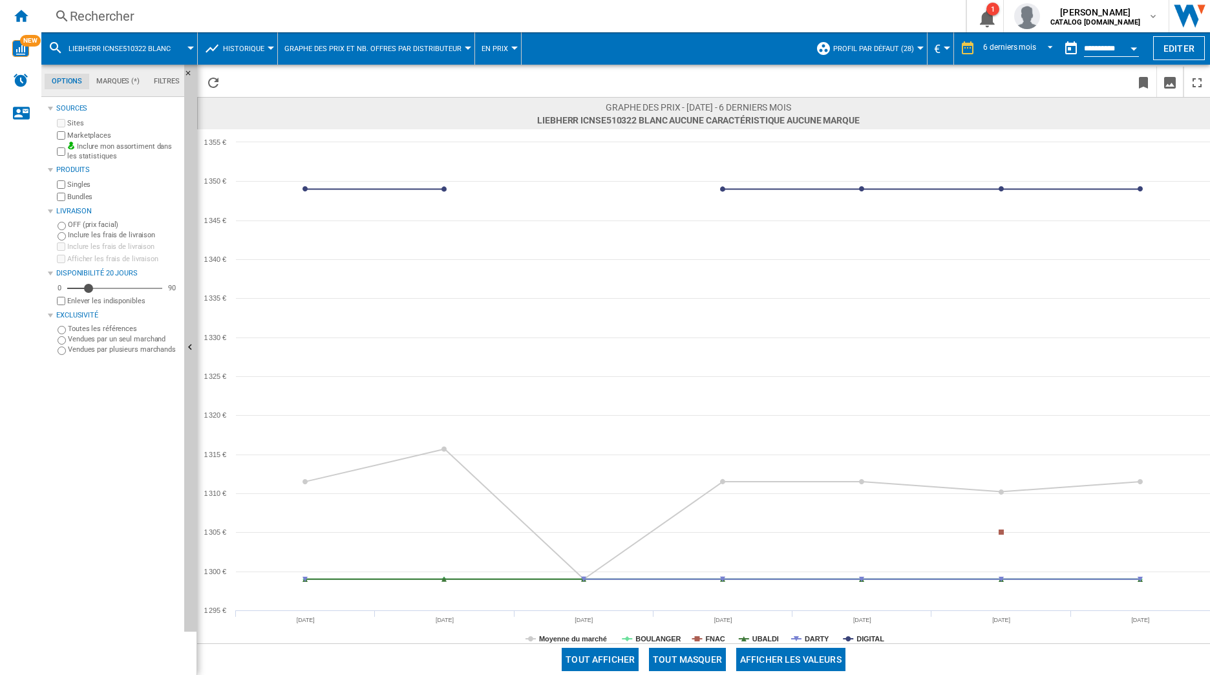
click at [701, 669] on button "Tout masquer" at bounding box center [687, 659] width 77 height 23
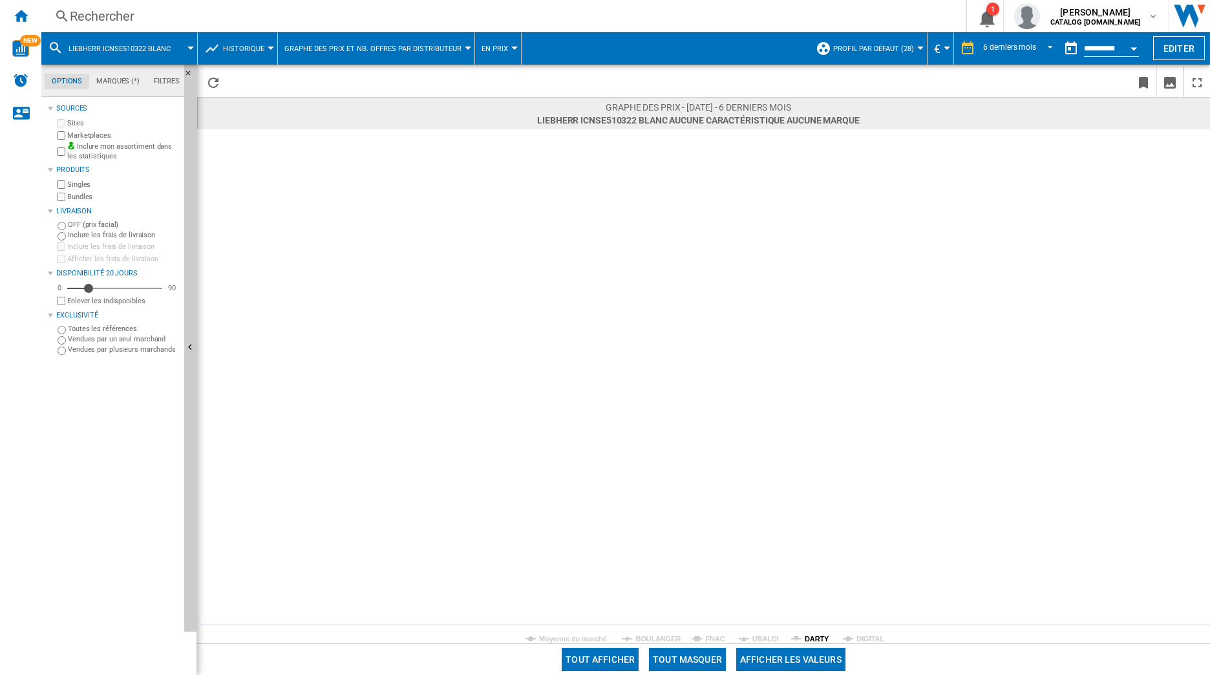
click at [817, 636] on tspan "DARTY" at bounding box center [817, 639] width 25 height 8
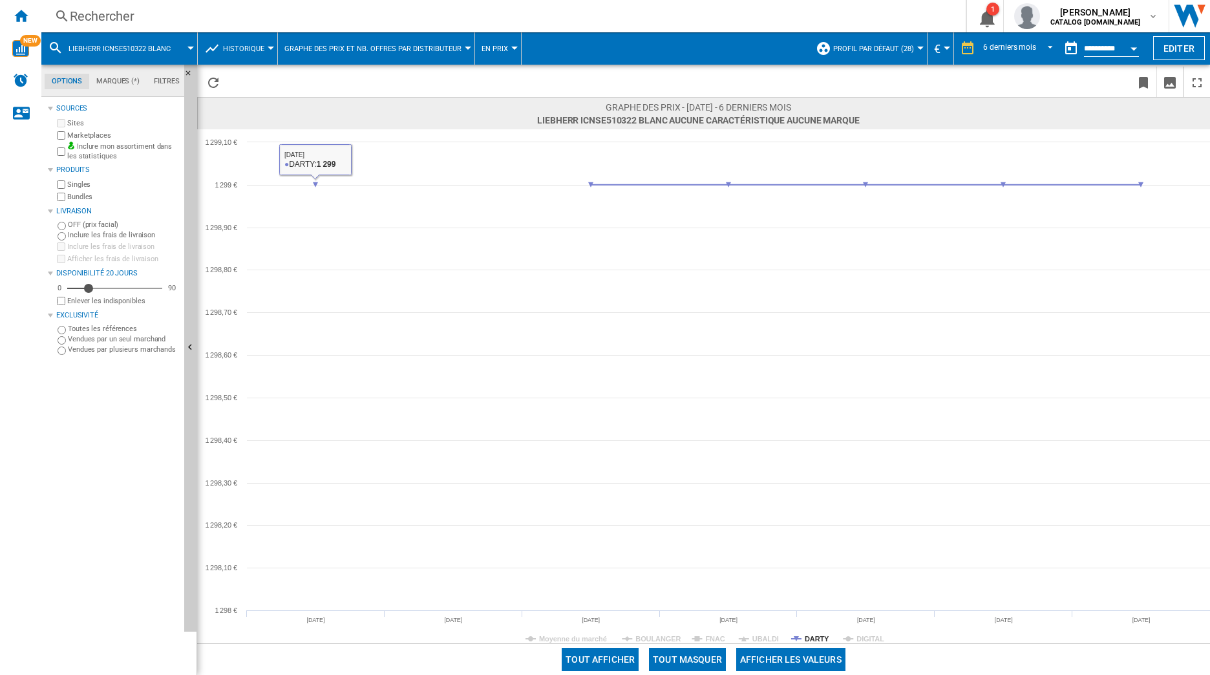
click at [111, 22] on div "Rechercher" at bounding box center [501, 16] width 862 height 18
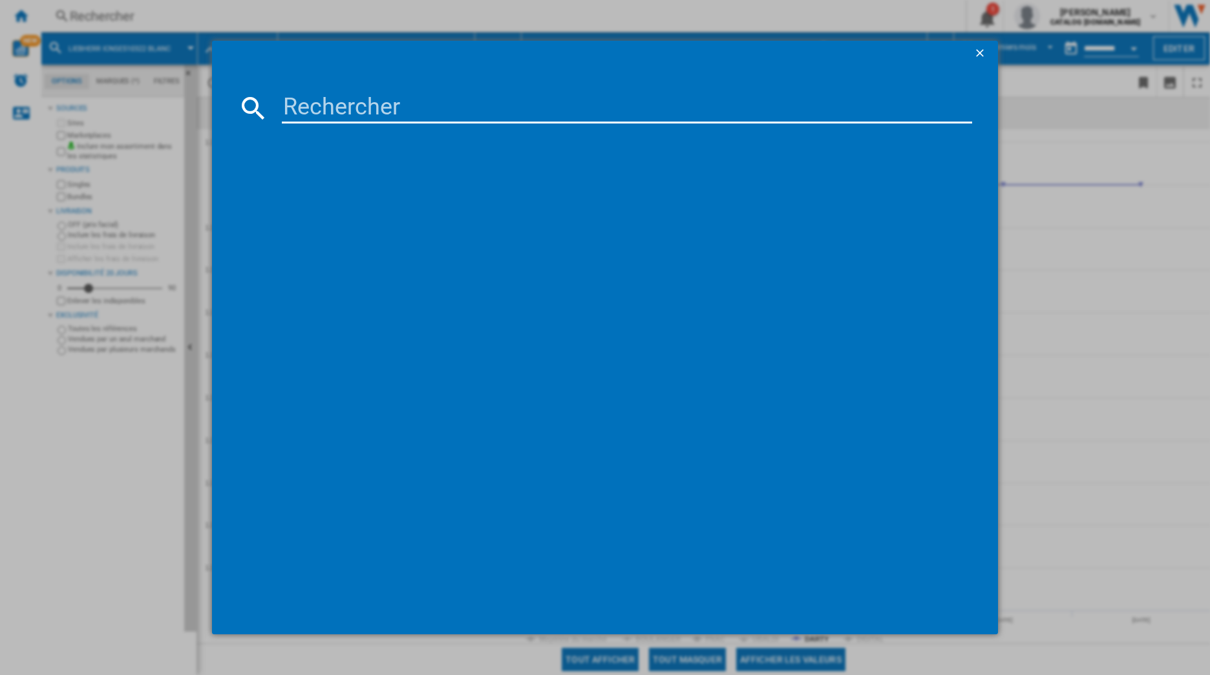
click at [320, 105] on input at bounding box center [627, 107] width 691 height 31
paste input "BCSE400E40SN"
type input "BCSE400E40SN"
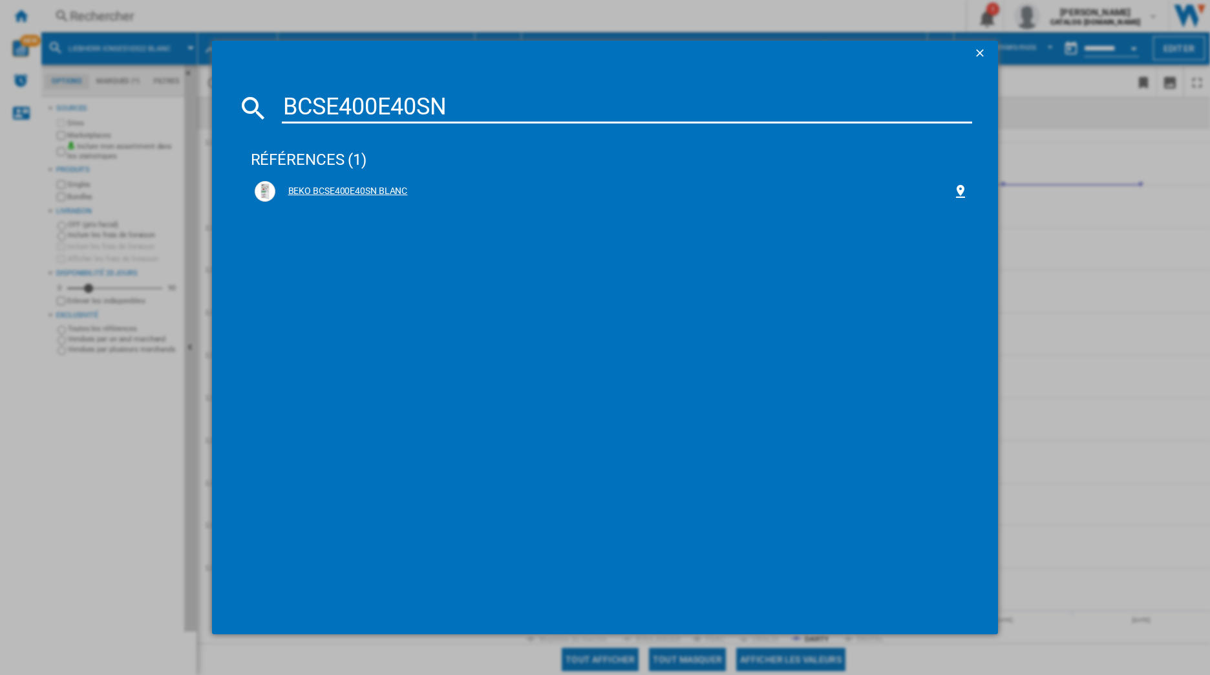
click at [390, 189] on div "BEKO BCSE400E40SN BLANC" at bounding box center [614, 191] width 678 height 13
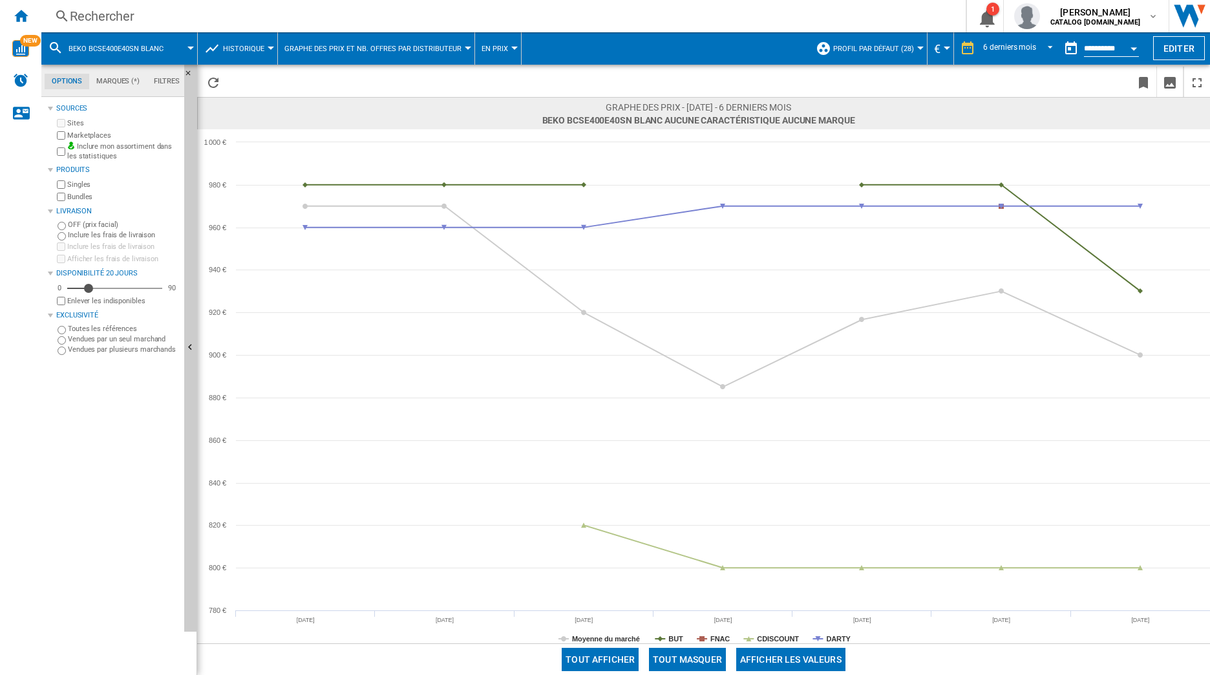
click at [699, 661] on button "Tout masquer" at bounding box center [687, 659] width 77 height 23
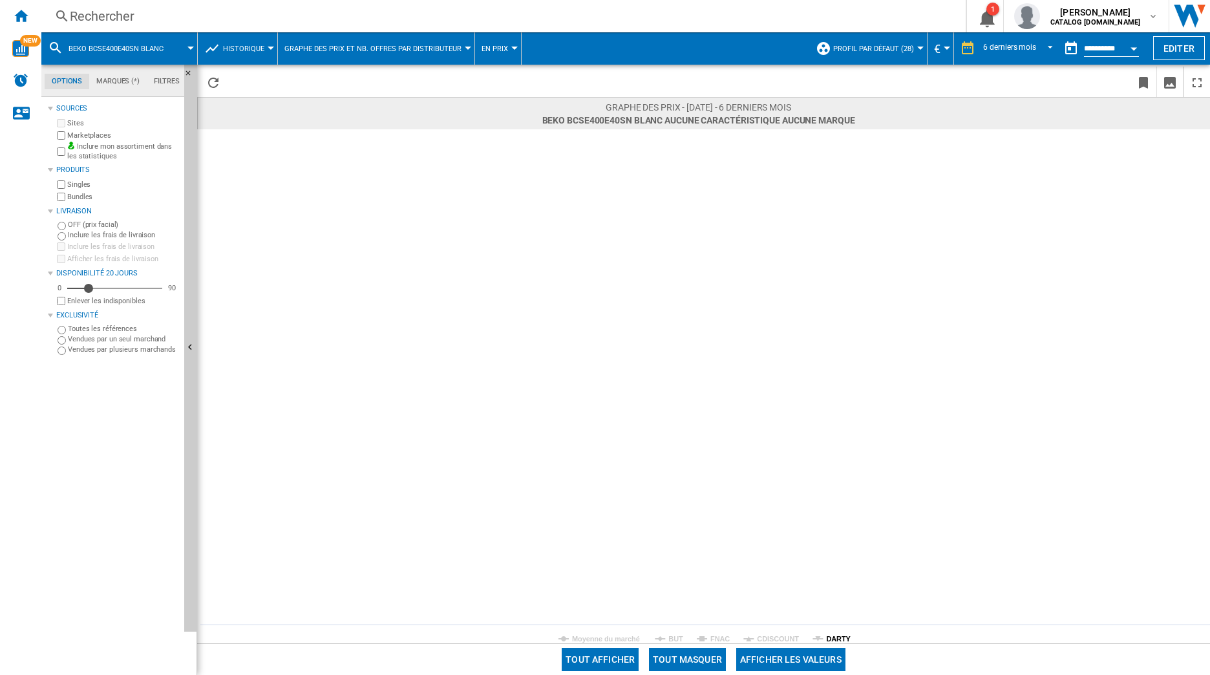
click at [831, 636] on tspan "DARTY" at bounding box center [838, 639] width 25 height 8
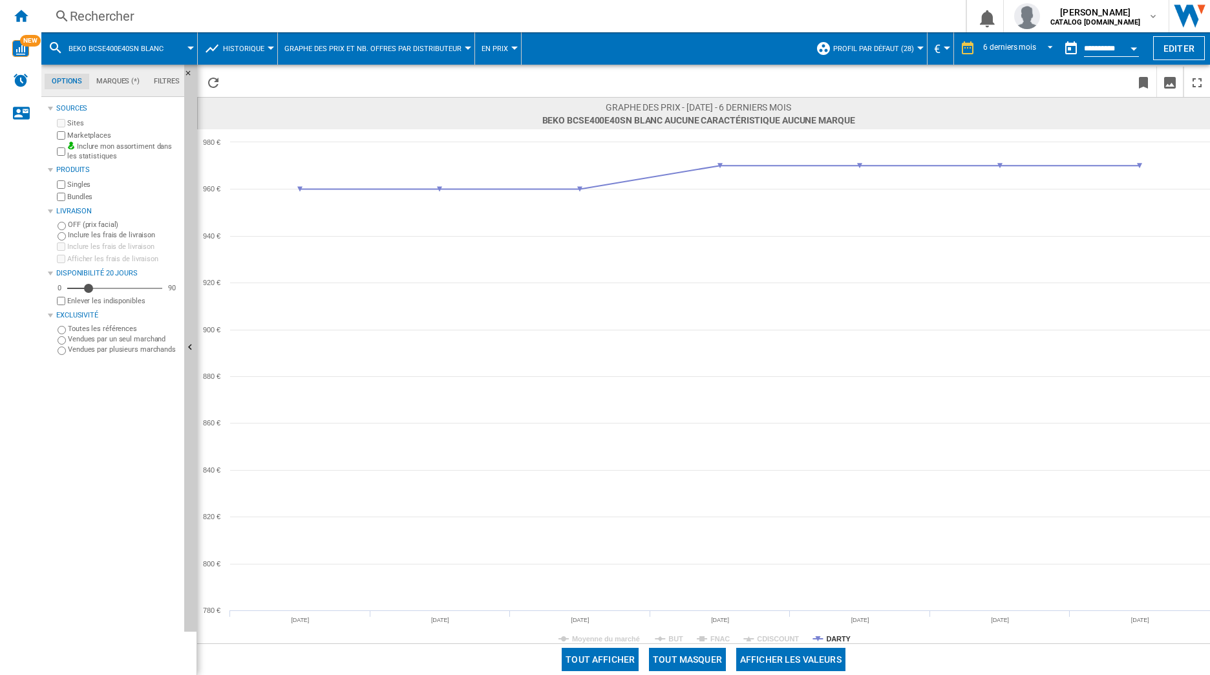
click at [341, 23] on div "Rechercher" at bounding box center [501, 16] width 862 height 18
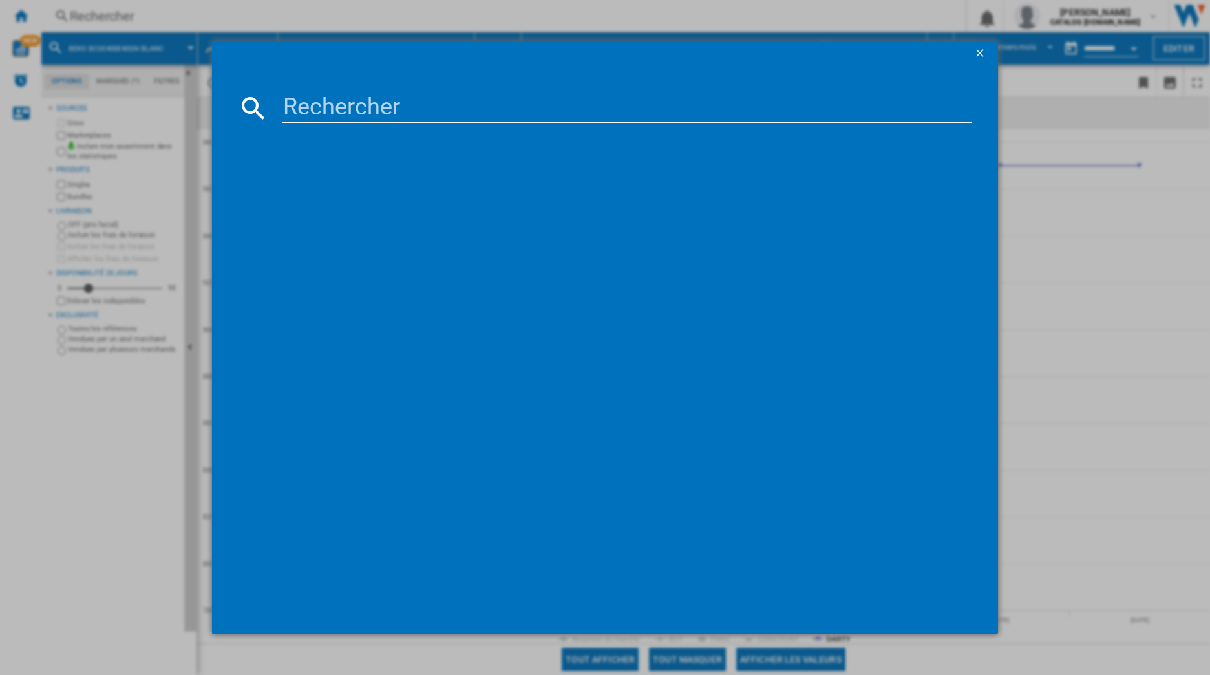
click at [366, 103] on input at bounding box center [627, 107] width 691 height 31
paste input "HBW7518DT"
type input "HBW7518DT"
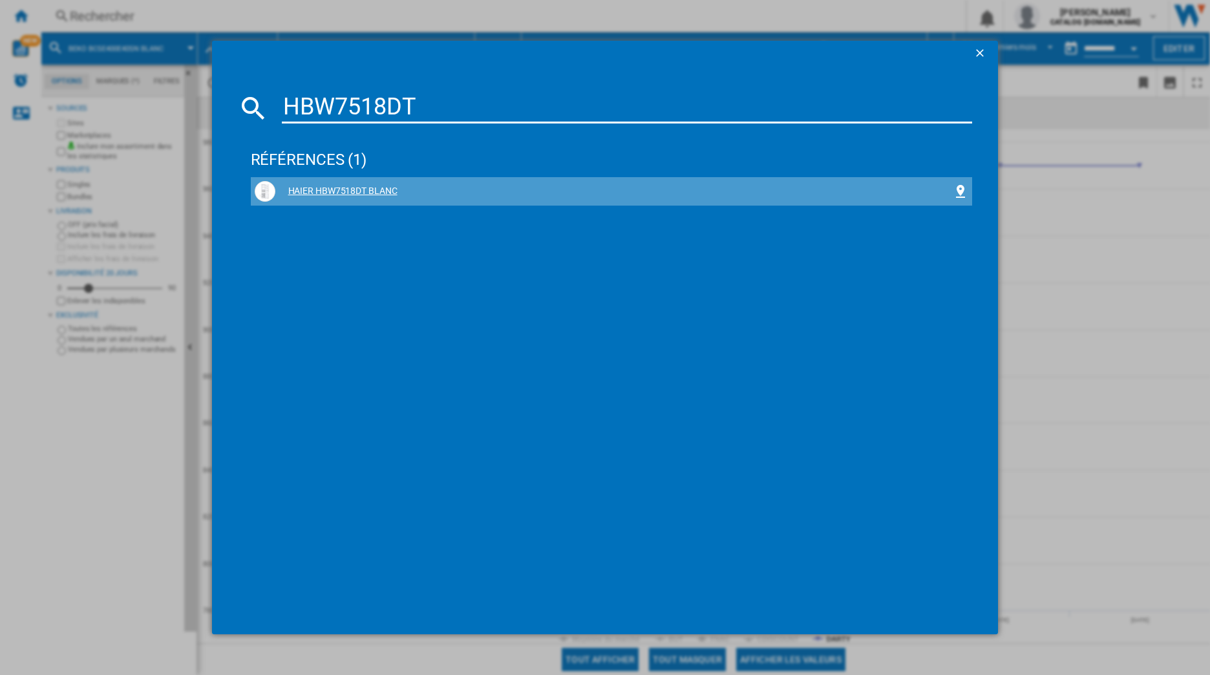
click at [337, 183] on div "HAIER HBW7518DT BLANC" at bounding box center [612, 191] width 714 height 21
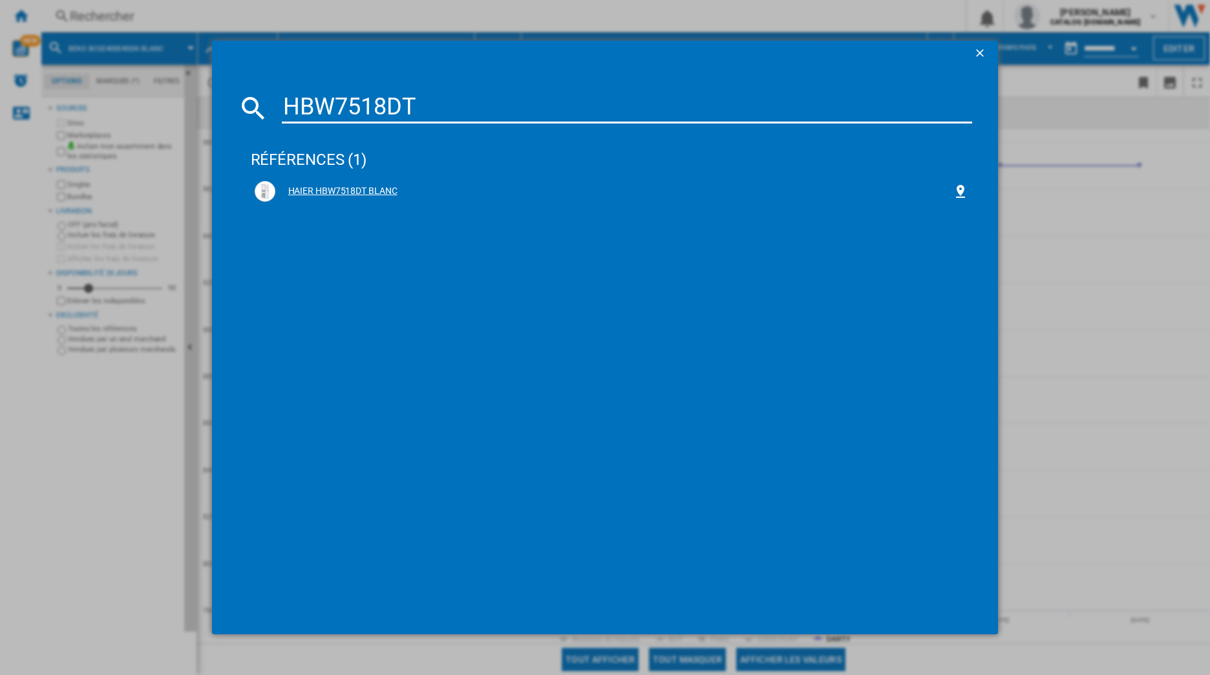
click at [340, 186] on div "HAIER HBW7518DT BLANC" at bounding box center [614, 191] width 678 height 13
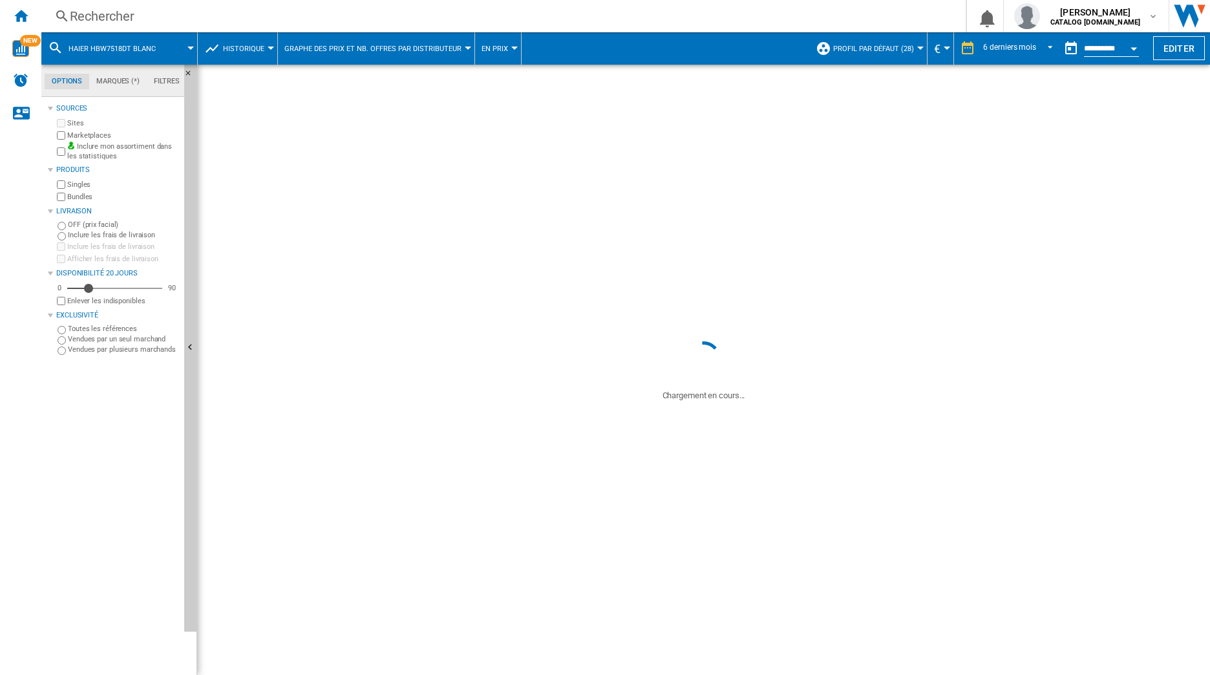
click at [323, 184] on div "Graphe des prix - 13 octobre 2025 - 6 derniers mois BEKO BCSE400E40SN BLANC Auc…" at bounding box center [703, 370] width 1013 height 546
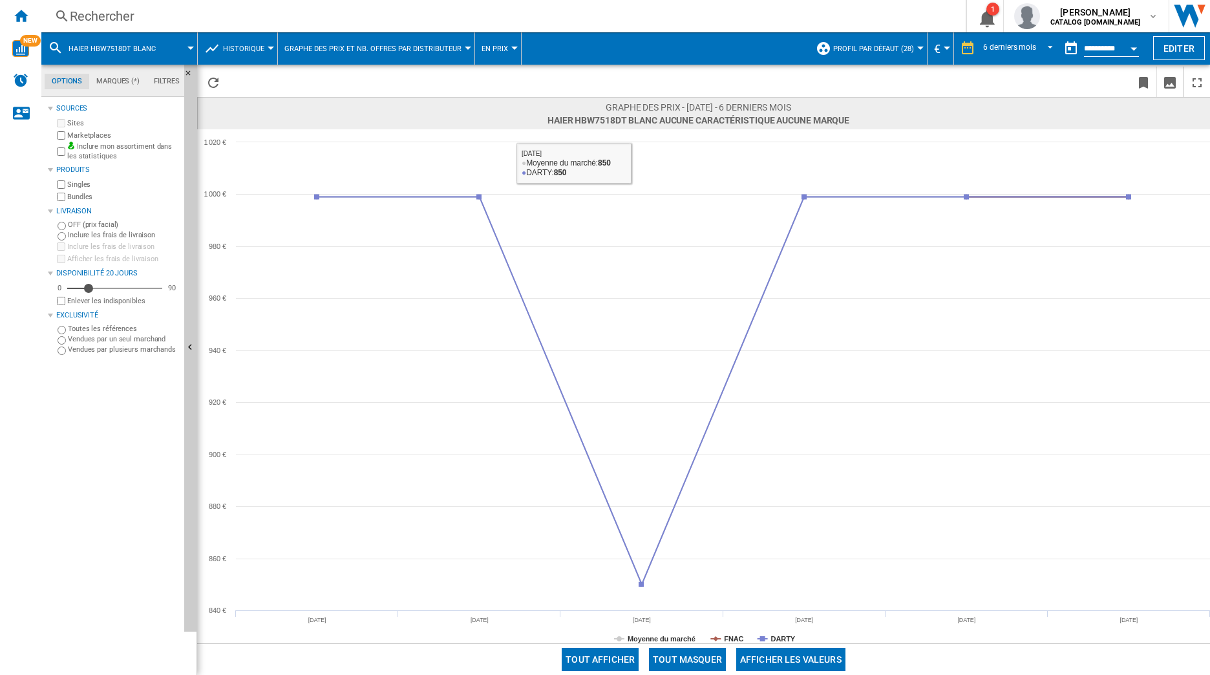
click at [228, 14] on div "Rechercher" at bounding box center [501, 16] width 862 height 18
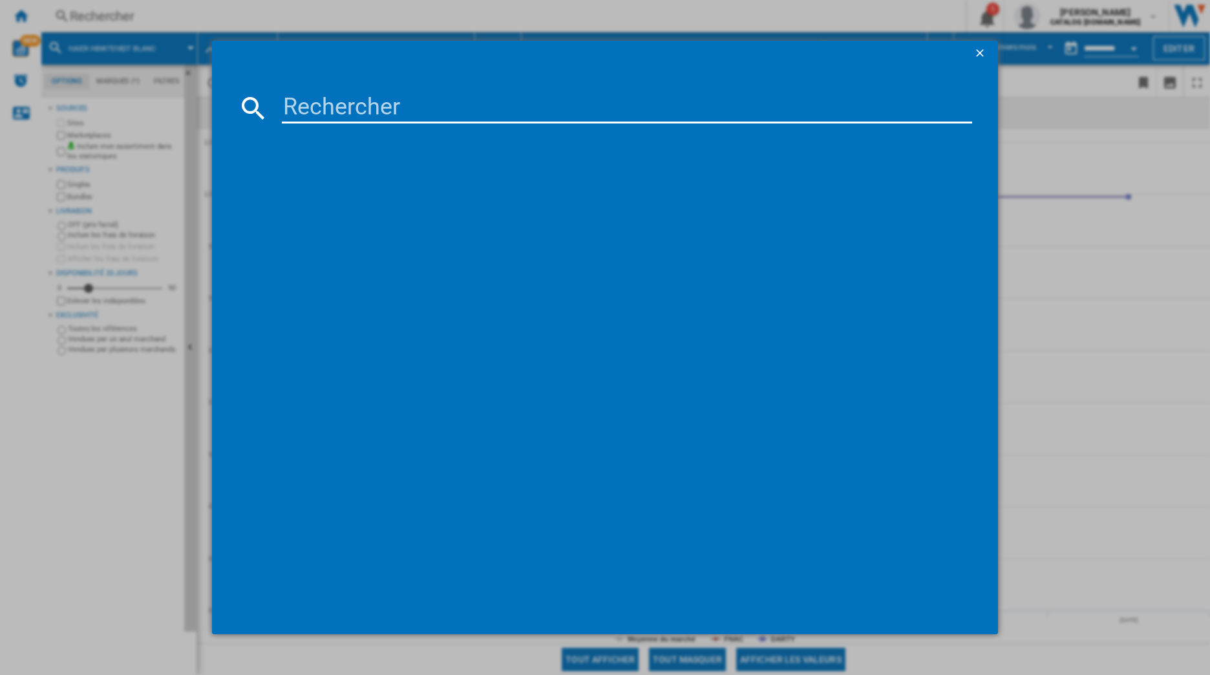
click at [379, 106] on input at bounding box center [627, 107] width 691 height 31
paste input "BCNA275E41SN"
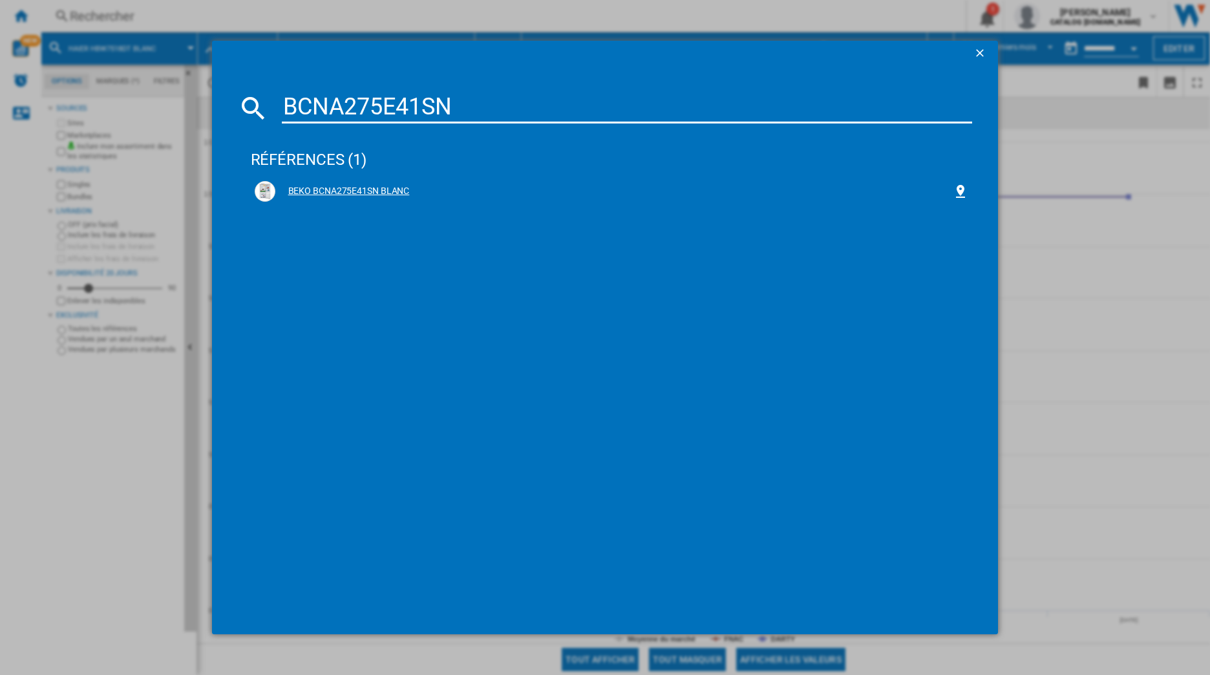
type input "BCNA275E41SN"
click at [328, 189] on div "BEKO BCNA275E41SN BLANC" at bounding box center [614, 191] width 678 height 13
